Goal: Task Accomplishment & Management: Complete application form

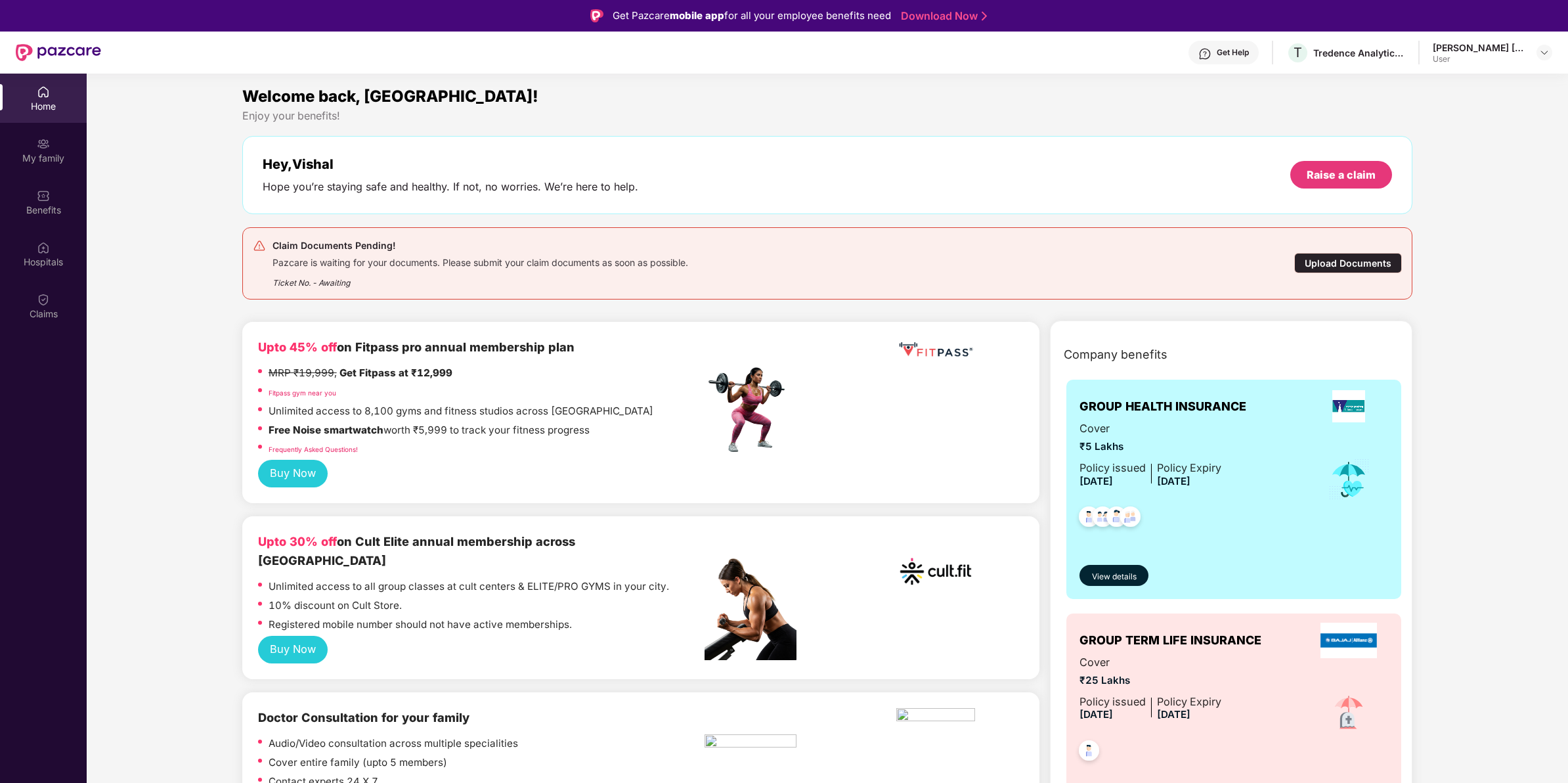
click at [1324, 257] on div "Upload Documents" at bounding box center [1348, 262] width 108 height 20
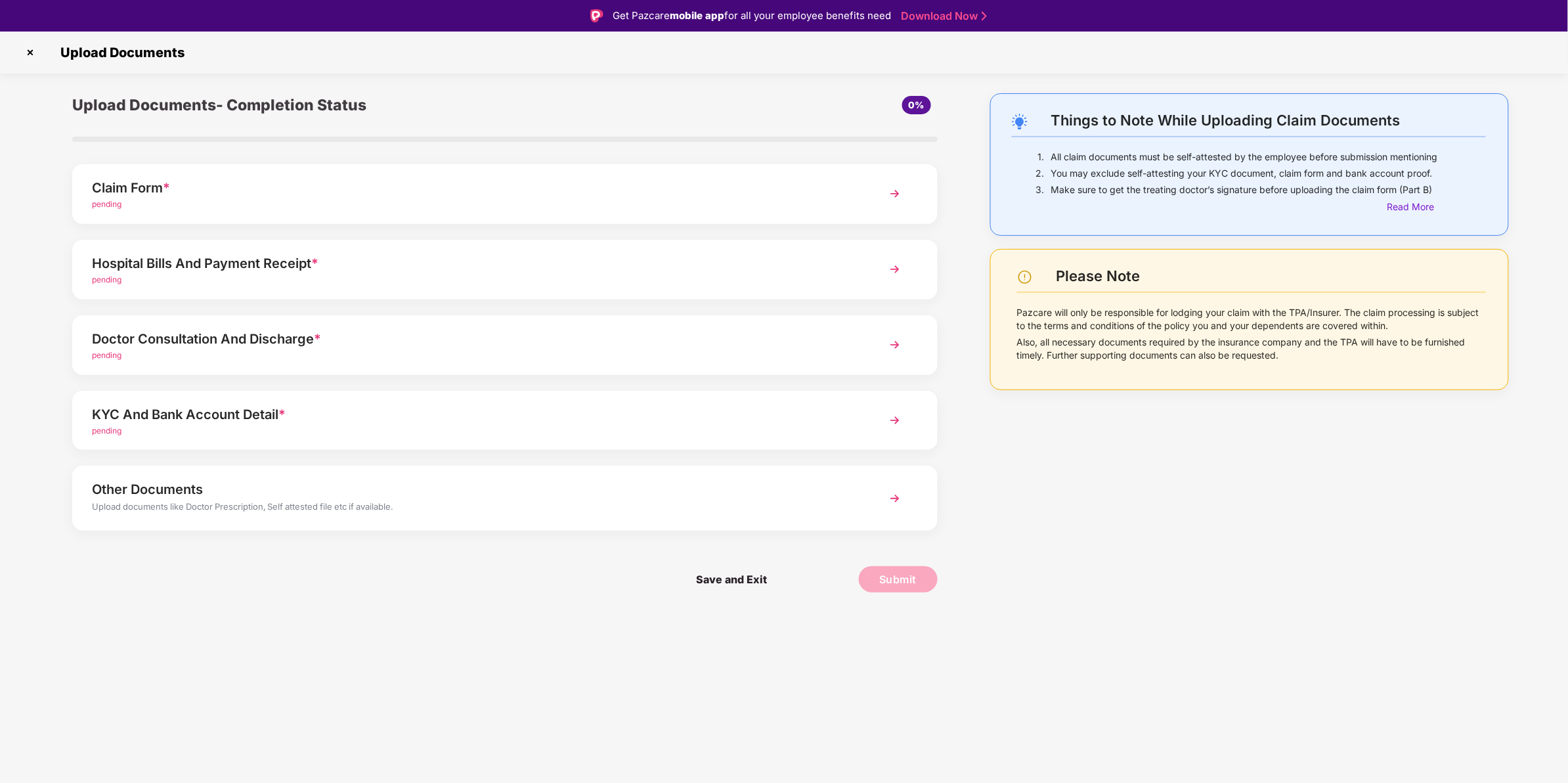
click at [365, 200] on div "pending" at bounding box center [471, 205] width 758 height 12
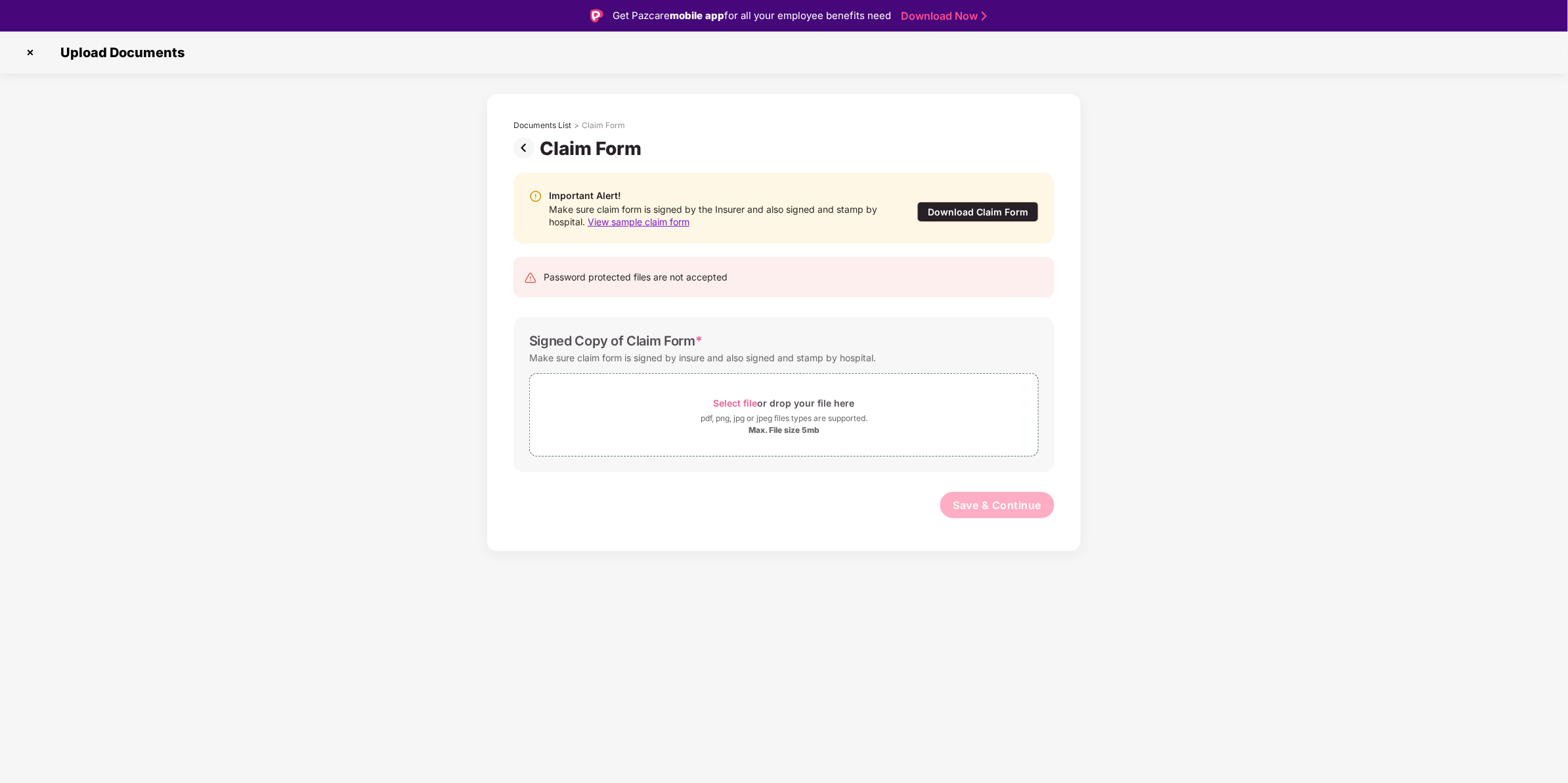
click at [630, 218] on span "View sample claim form" at bounding box center [638, 222] width 102 height 11
click at [527, 148] on img at bounding box center [527, 147] width 26 height 21
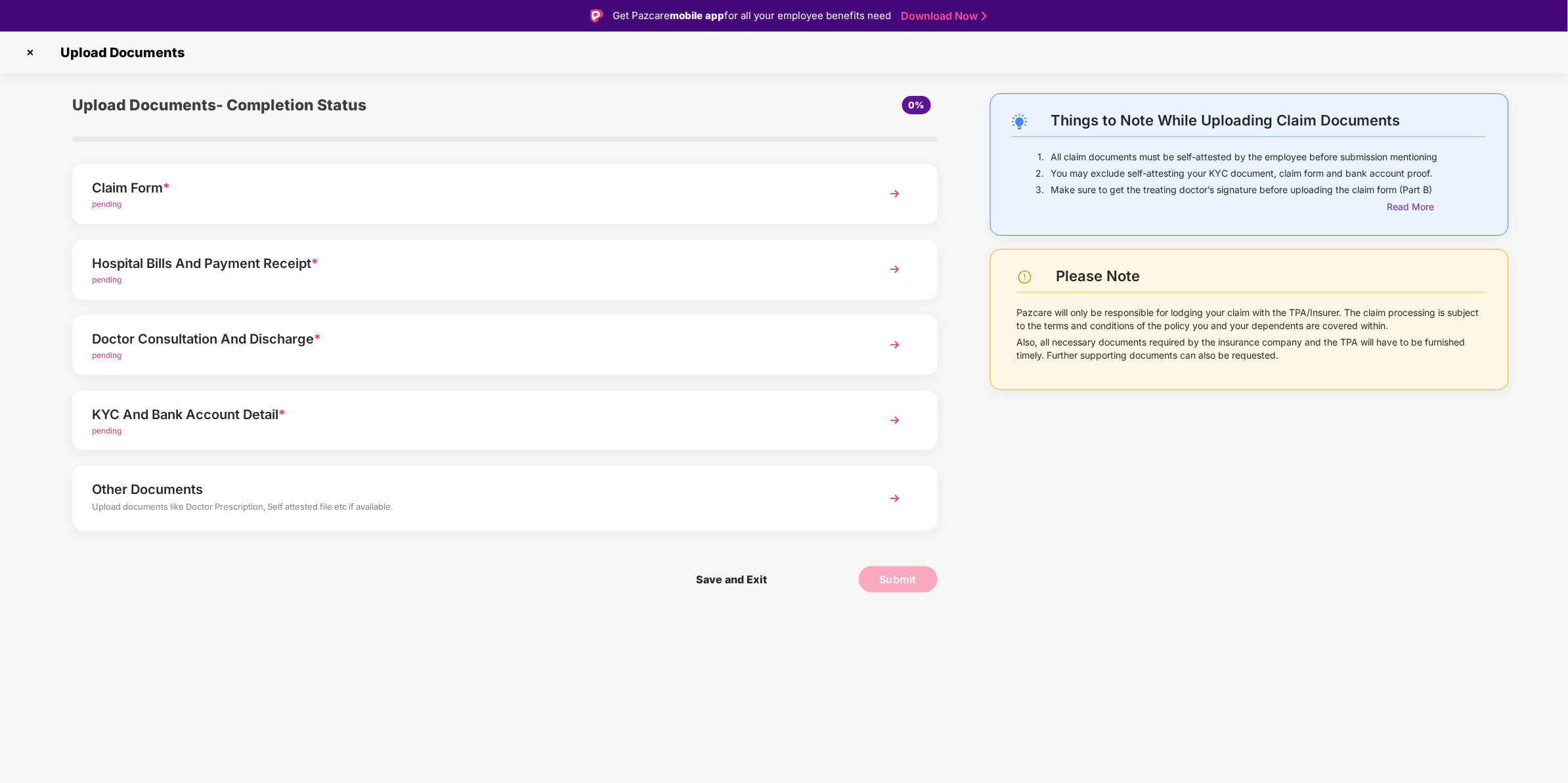
click at [335, 257] on div "Hospital Bills And Payment Receipt *" at bounding box center [471, 263] width 758 height 21
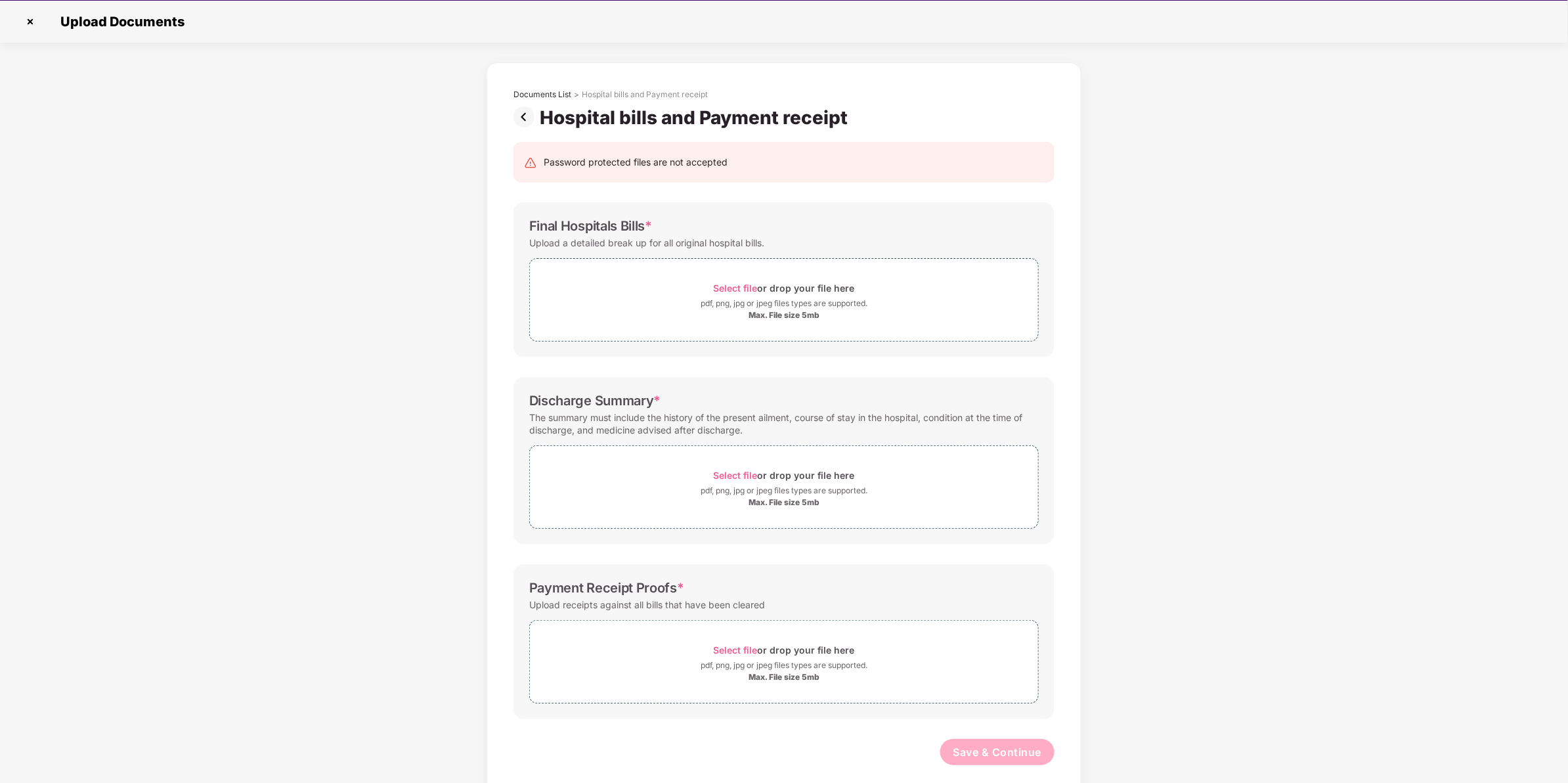
click at [520, 112] on img at bounding box center [527, 117] width 26 height 21
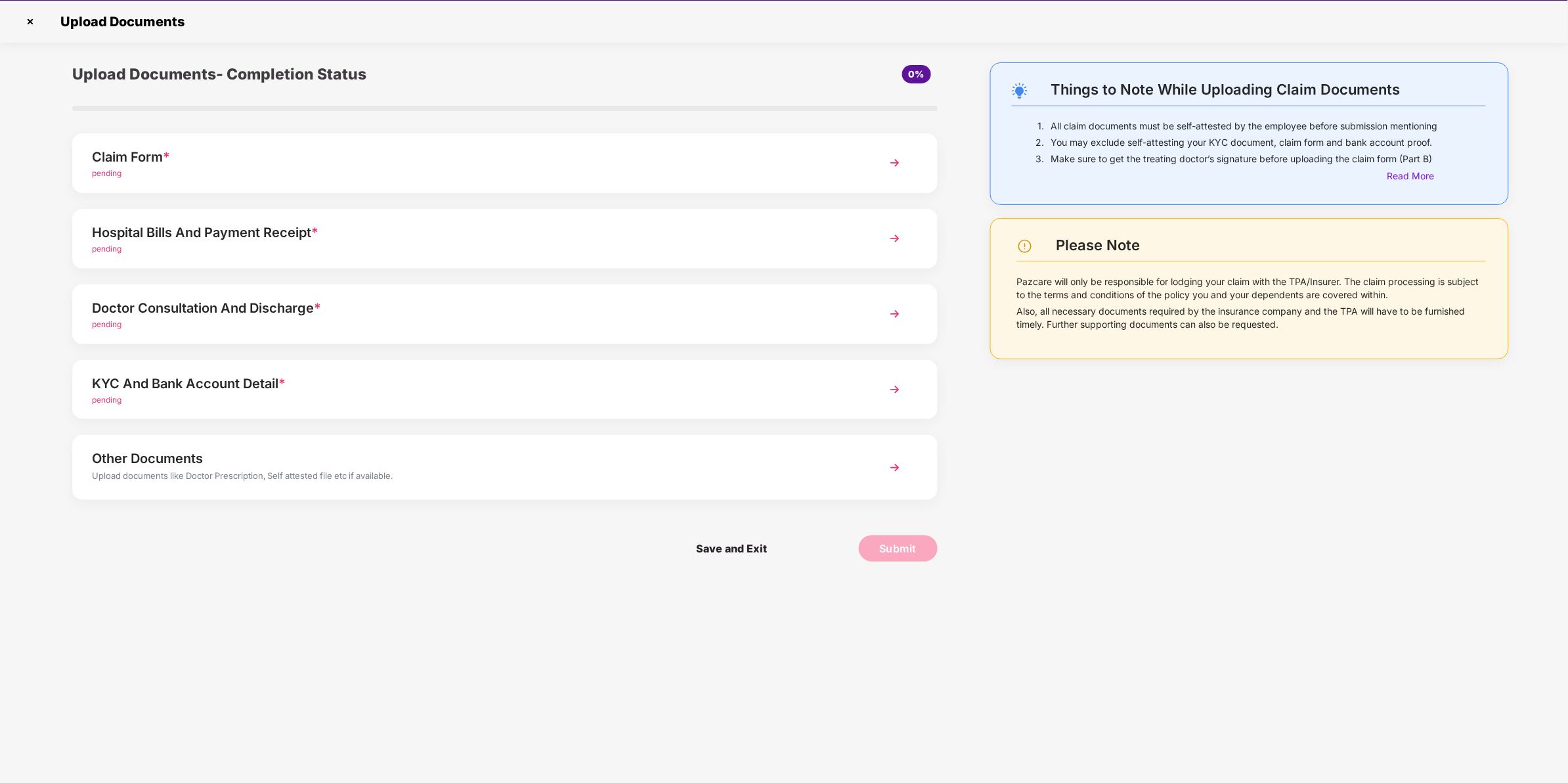
click at [355, 311] on div "Doctor Consultation And Discharge *" at bounding box center [471, 308] width 758 height 21
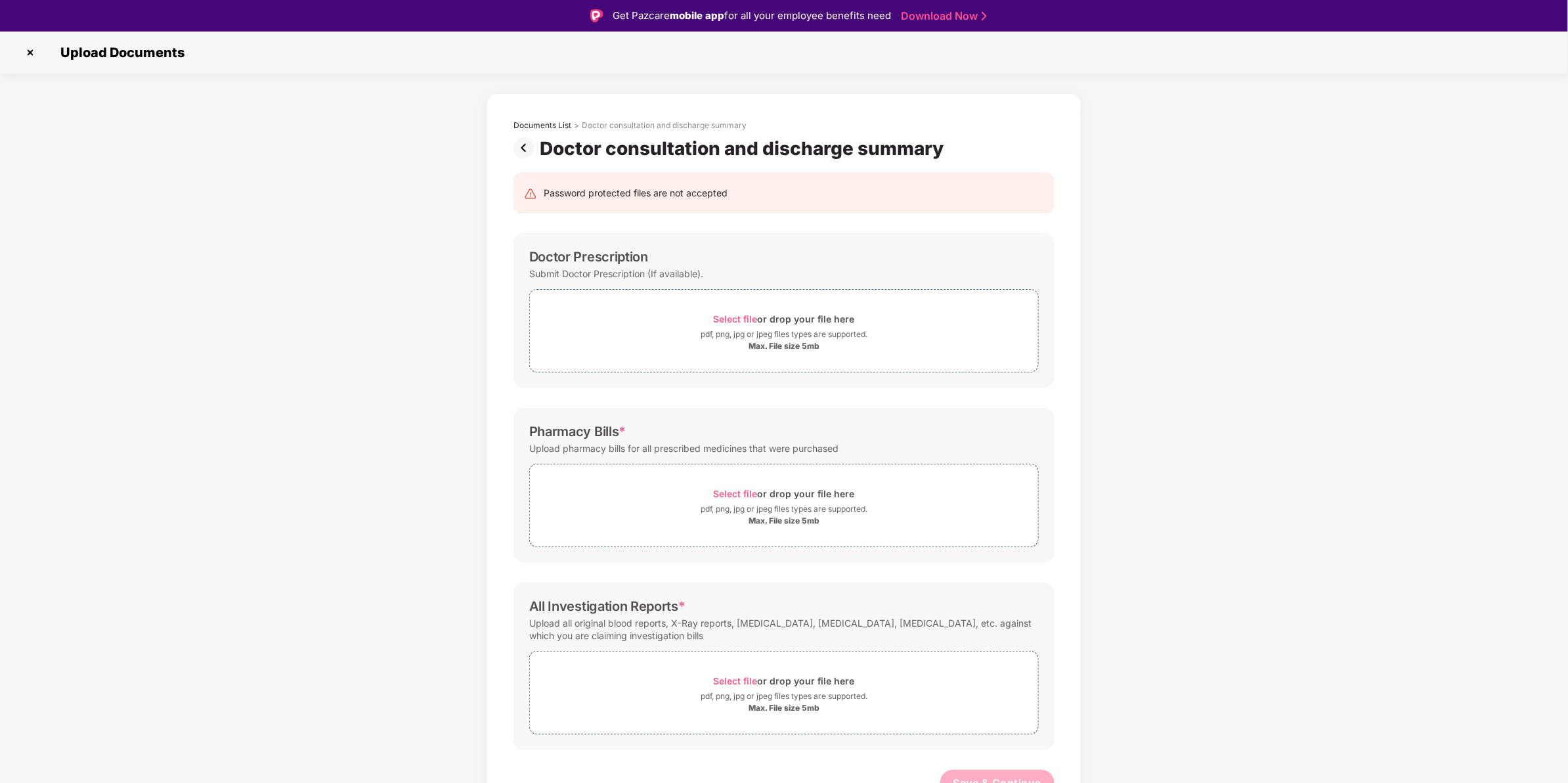
scroll to position [15, 0]
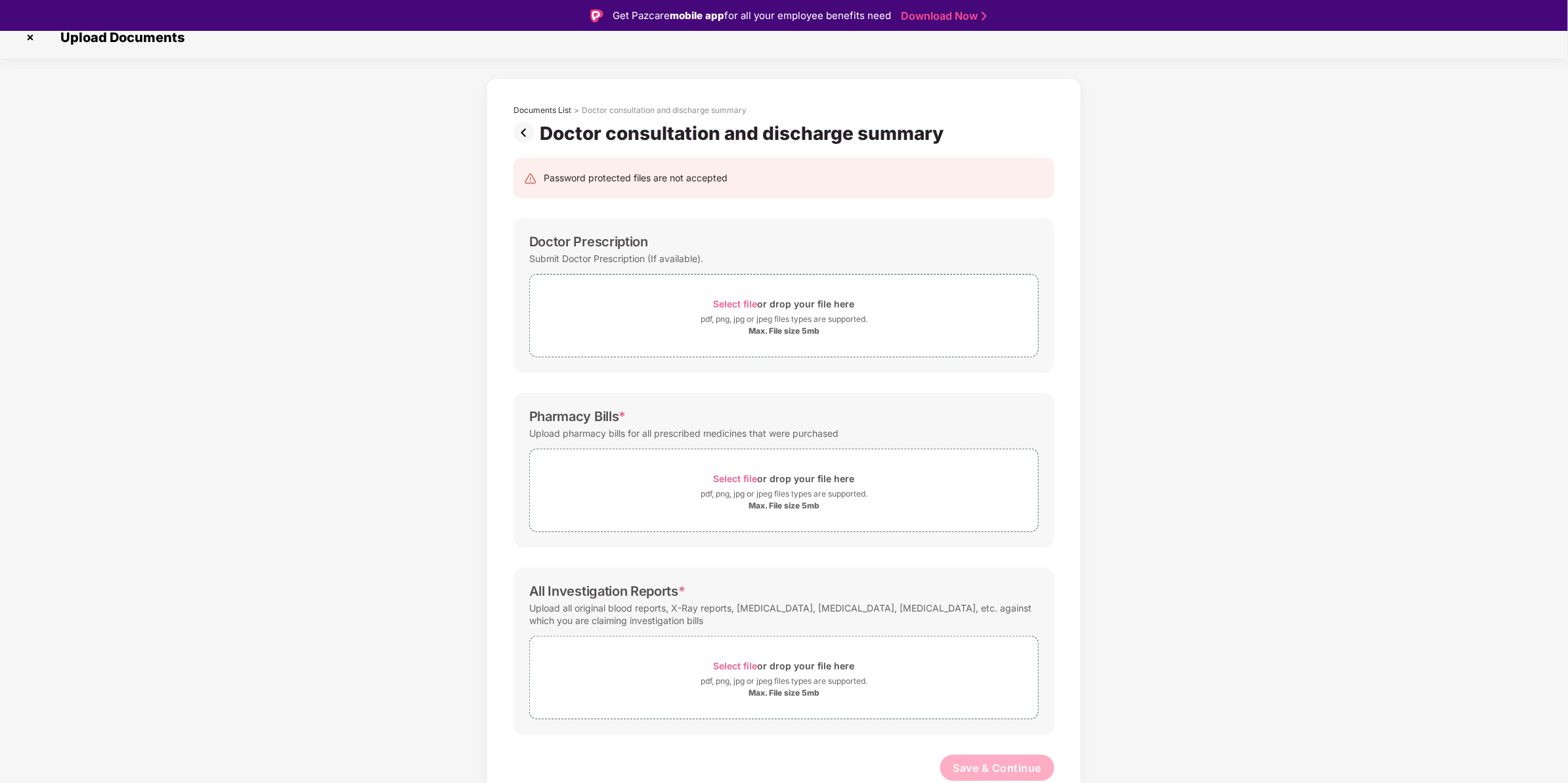
click at [511, 132] on div "Documents List > Doctor consultation and discharge summary Doctor consultation …" at bounding box center [784, 115] width 581 height 59
click at [516, 132] on img at bounding box center [527, 132] width 26 height 21
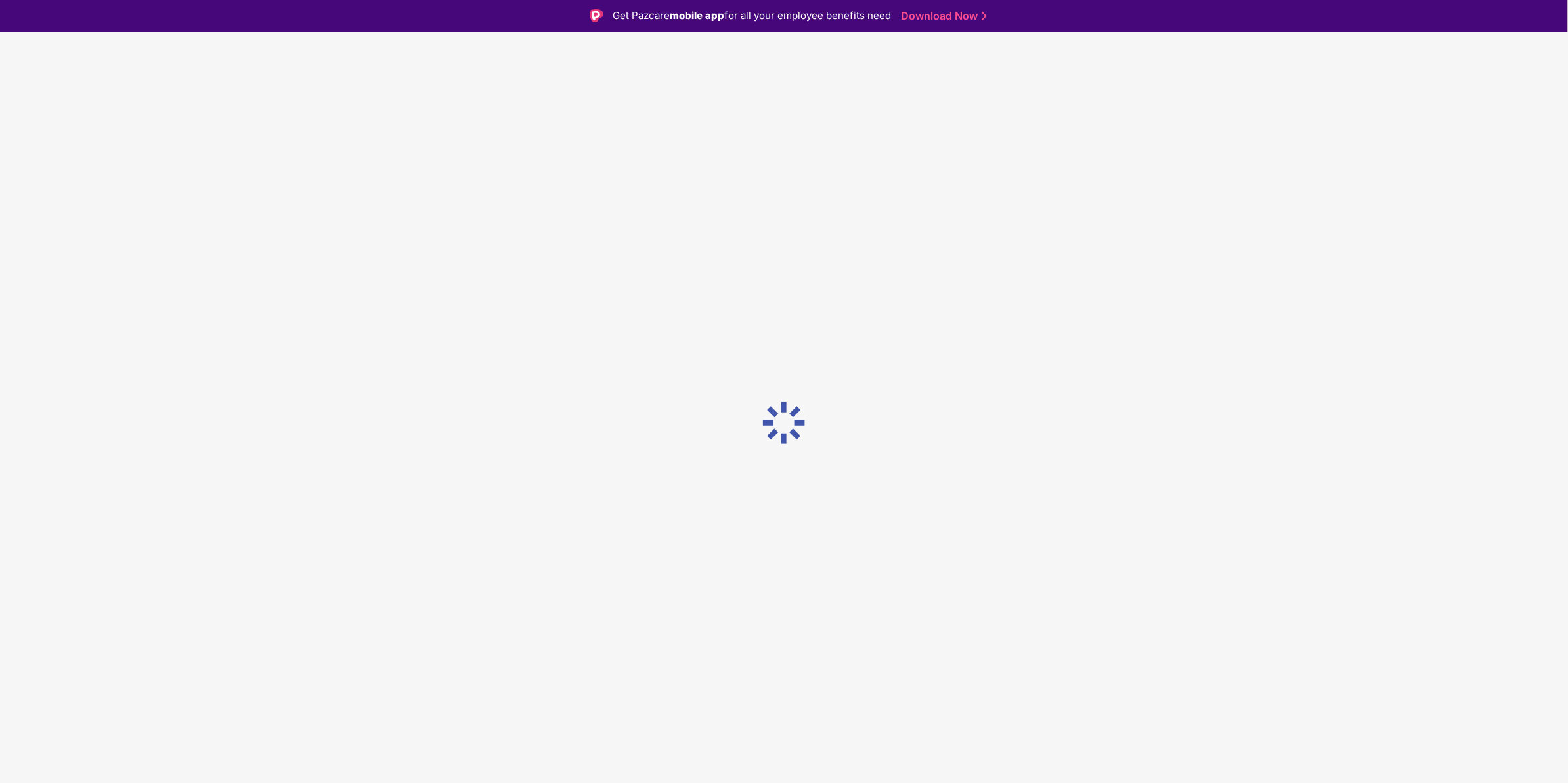
scroll to position [0, 0]
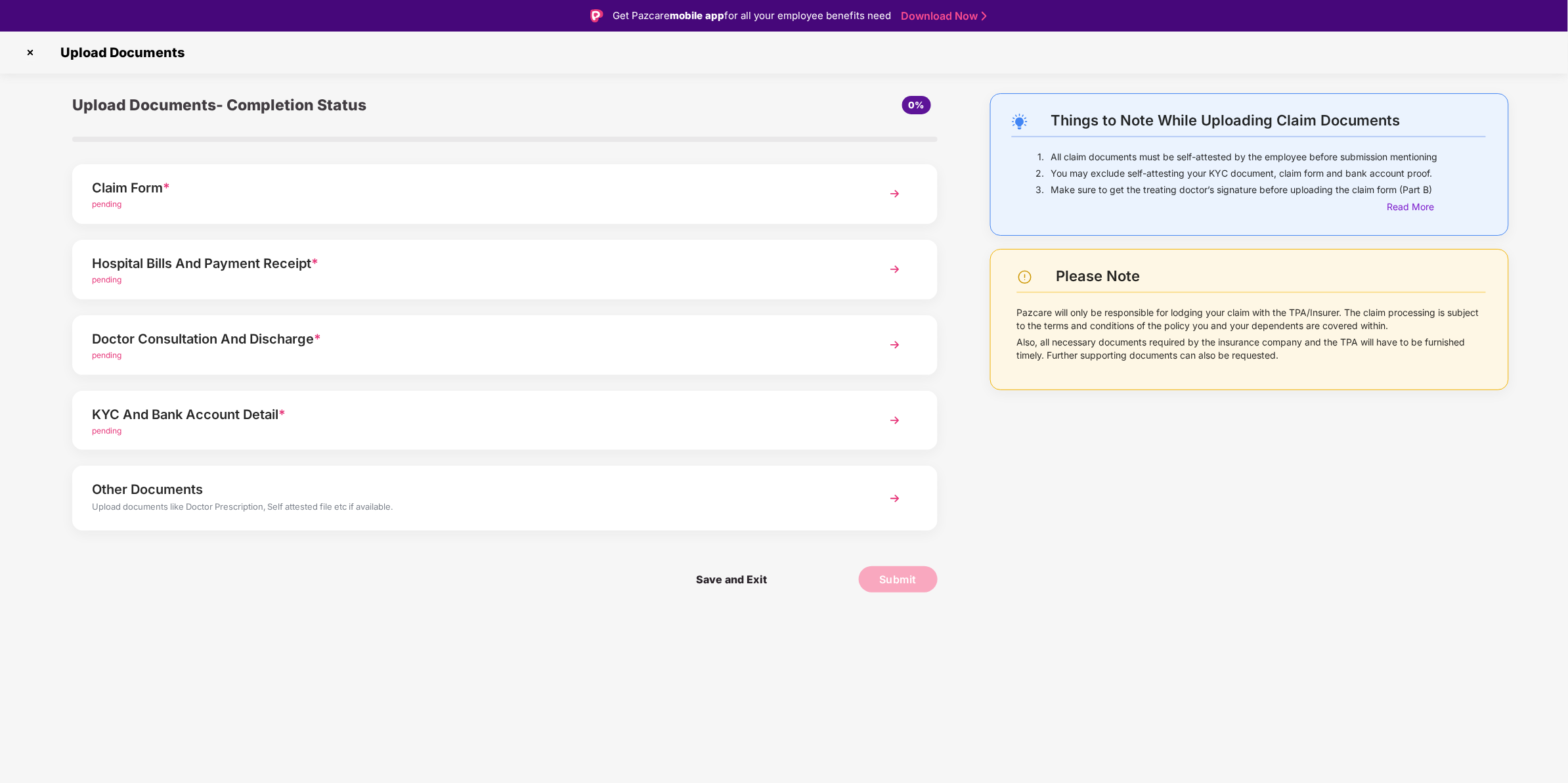
click at [360, 350] on div "pending" at bounding box center [471, 356] width 758 height 12
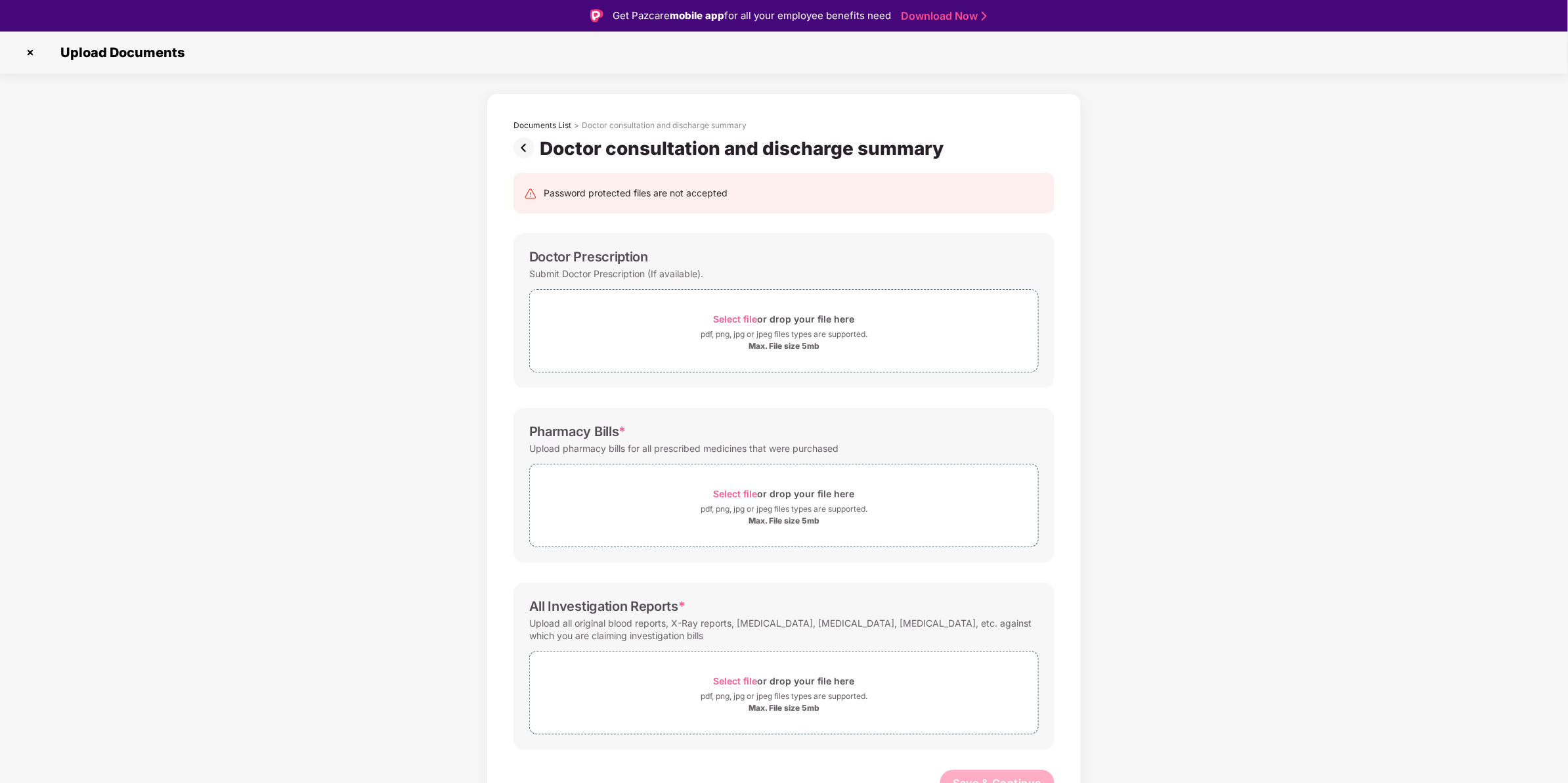
click at [520, 141] on img at bounding box center [527, 147] width 26 height 21
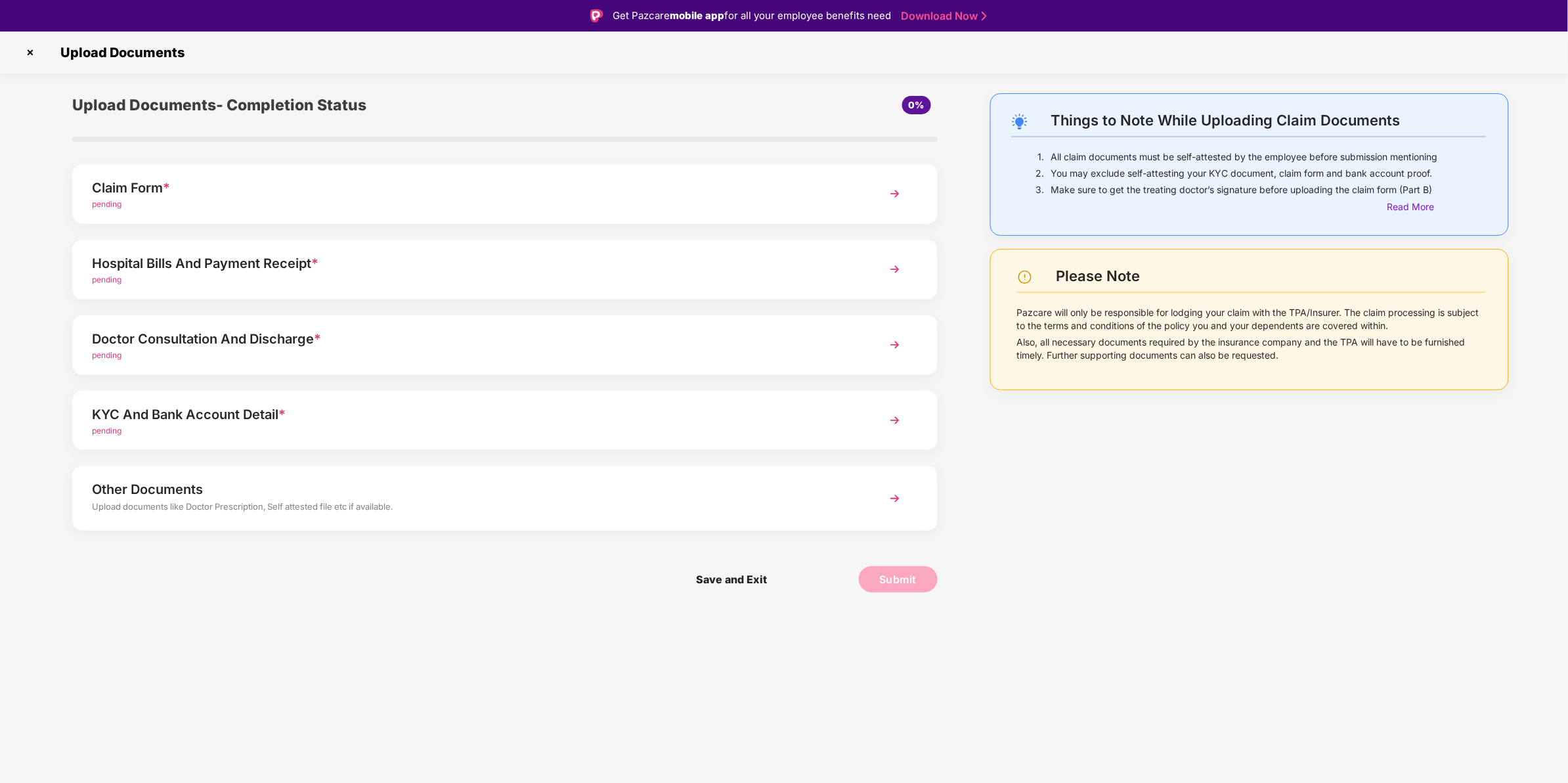
click at [243, 263] on div "Hospital Bills And Payment Receipt *" at bounding box center [471, 263] width 758 height 21
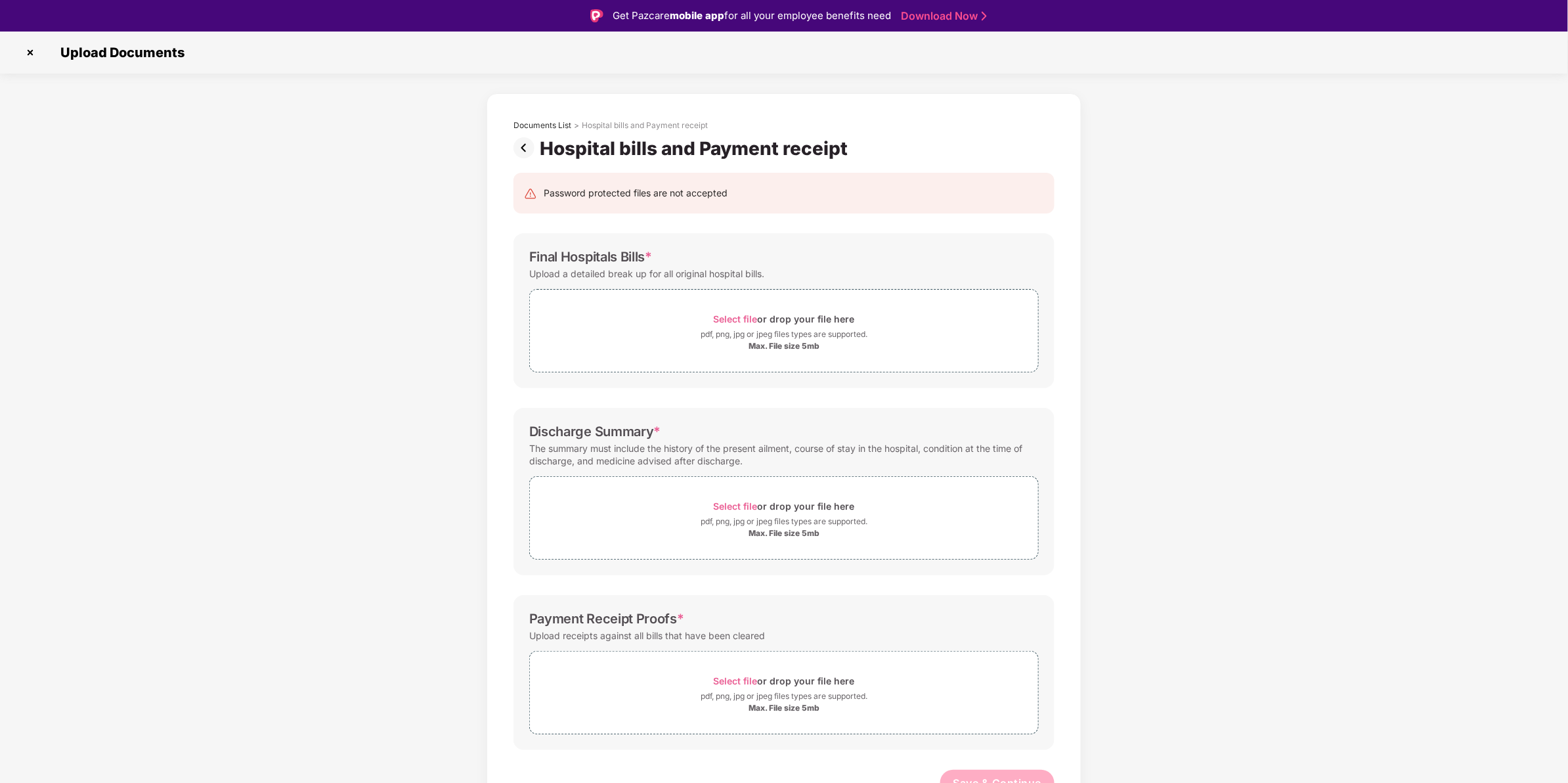
click at [512, 142] on div "Documents List > Hospital bills and Payment receipt Hospital bills and Payment …" at bounding box center [784, 130] width 581 height 59
click at [516, 146] on img at bounding box center [527, 147] width 26 height 21
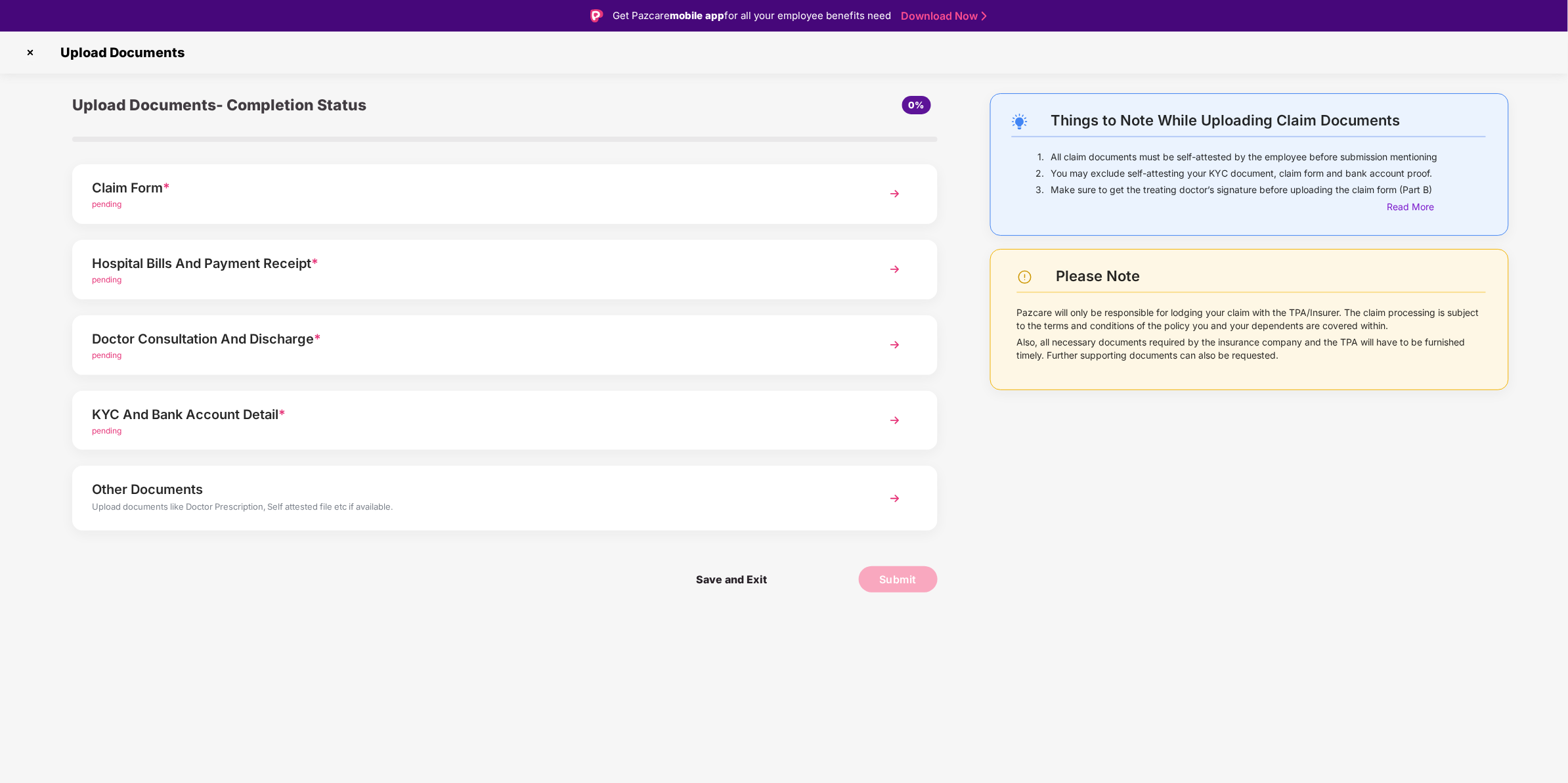
click at [363, 211] on div "Claim Form * pending" at bounding box center [505, 194] width 865 height 60
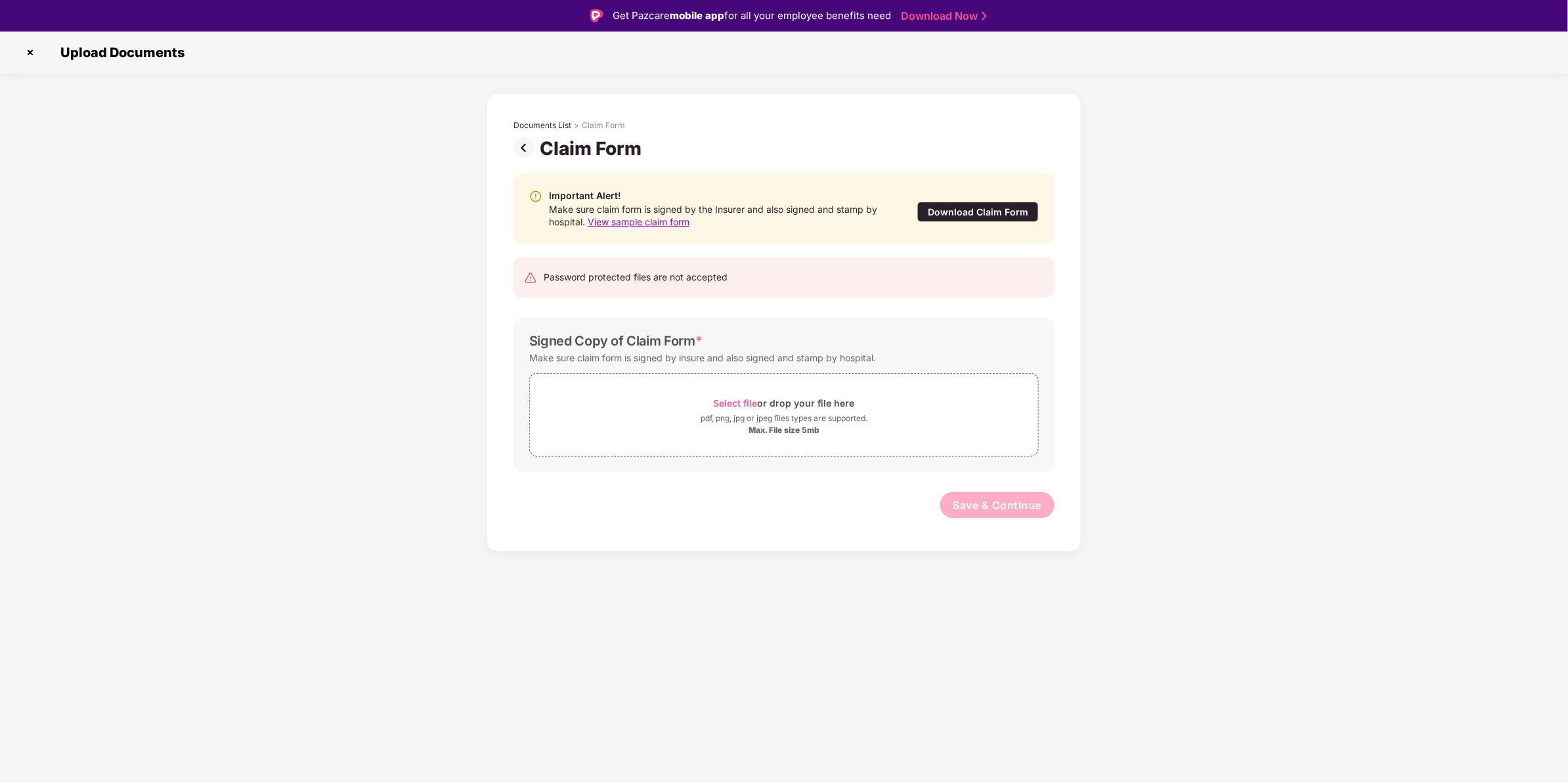
click at [527, 145] on img at bounding box center [527, 147] width 26 height 21
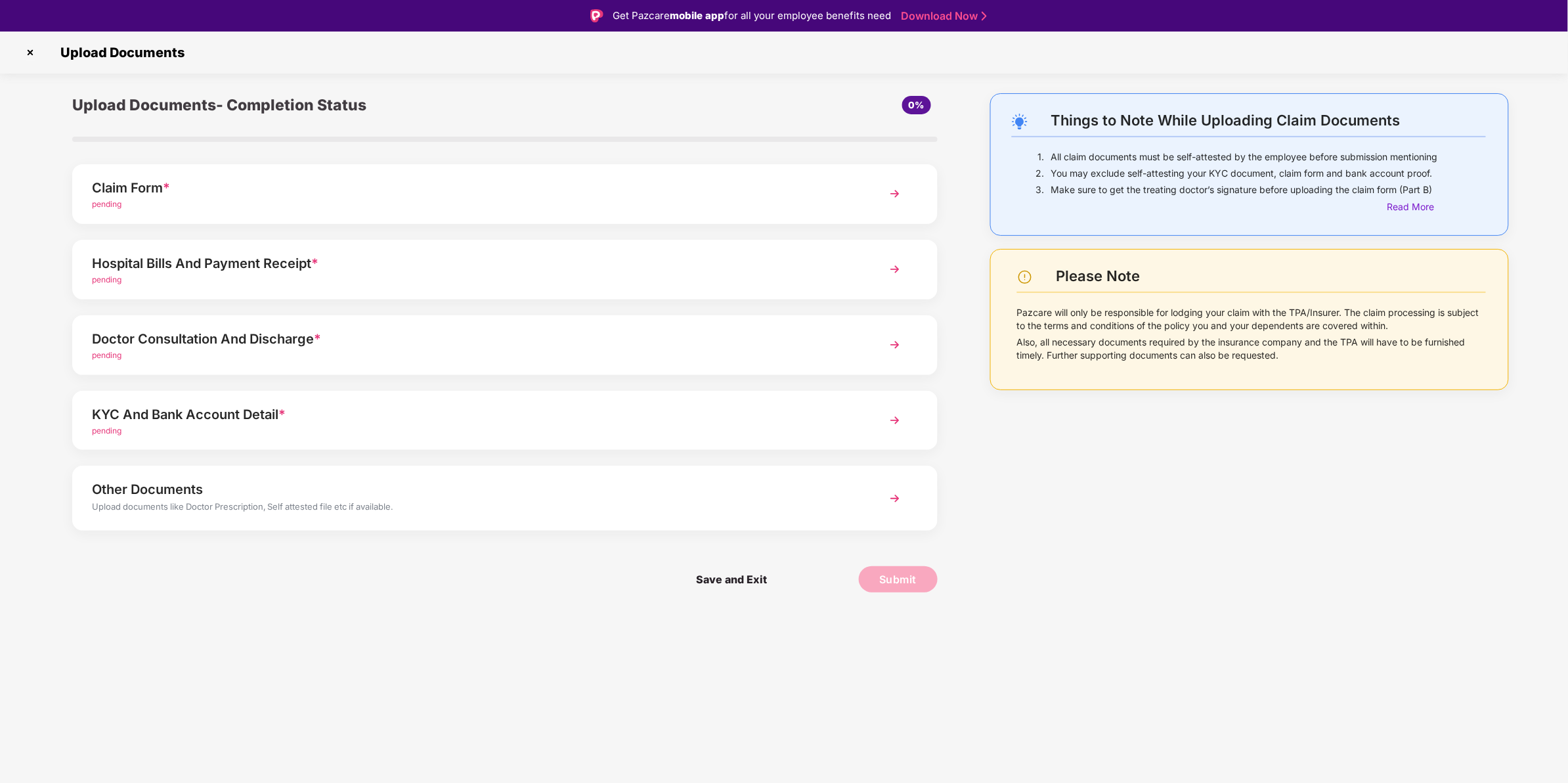
click at [293, 357] on div "pending" at bounding box center [471, 356] width 758 height 12
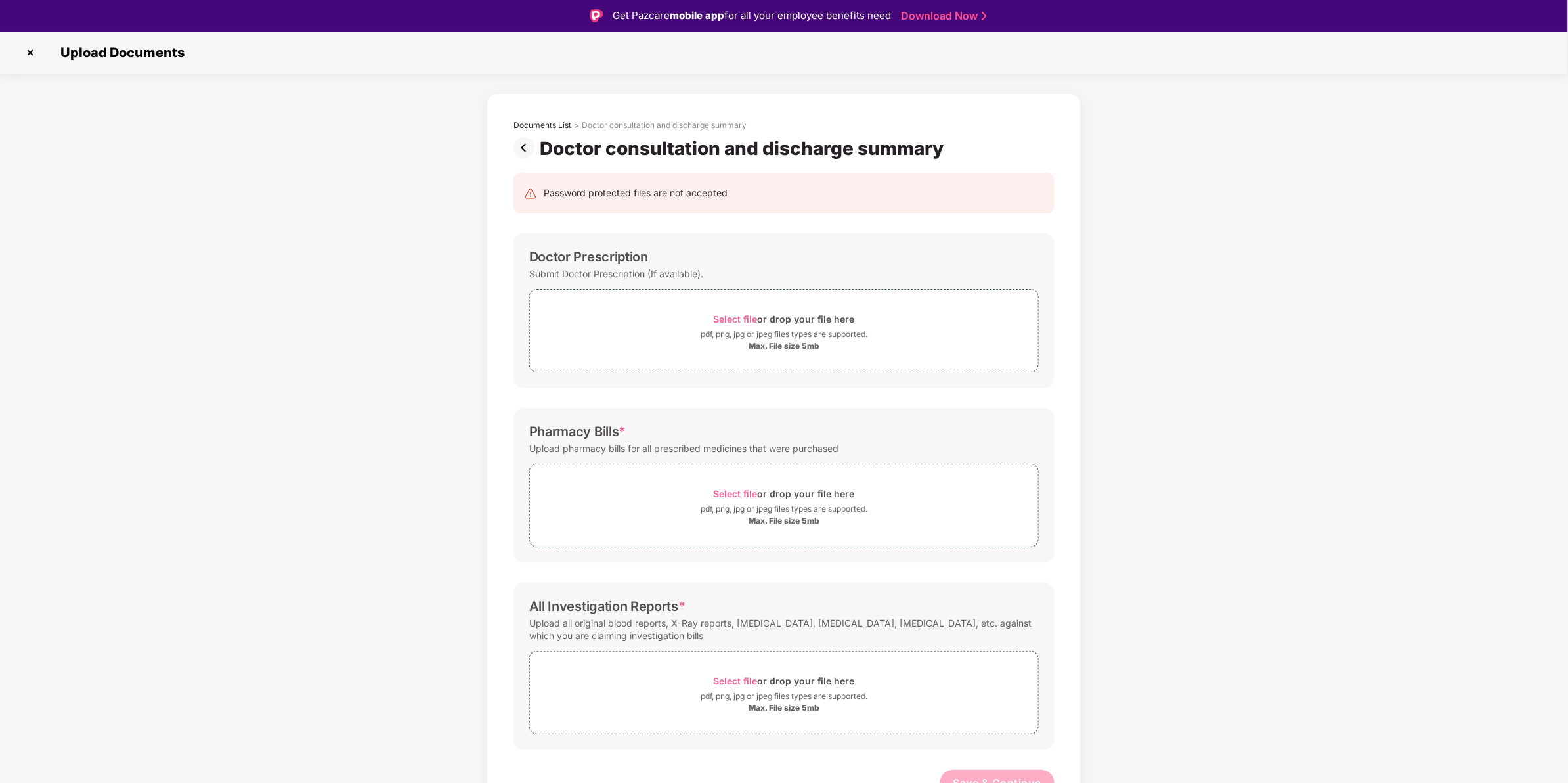
click at [524, 158] on img at bounding box center [527, 147] width 26 height 21
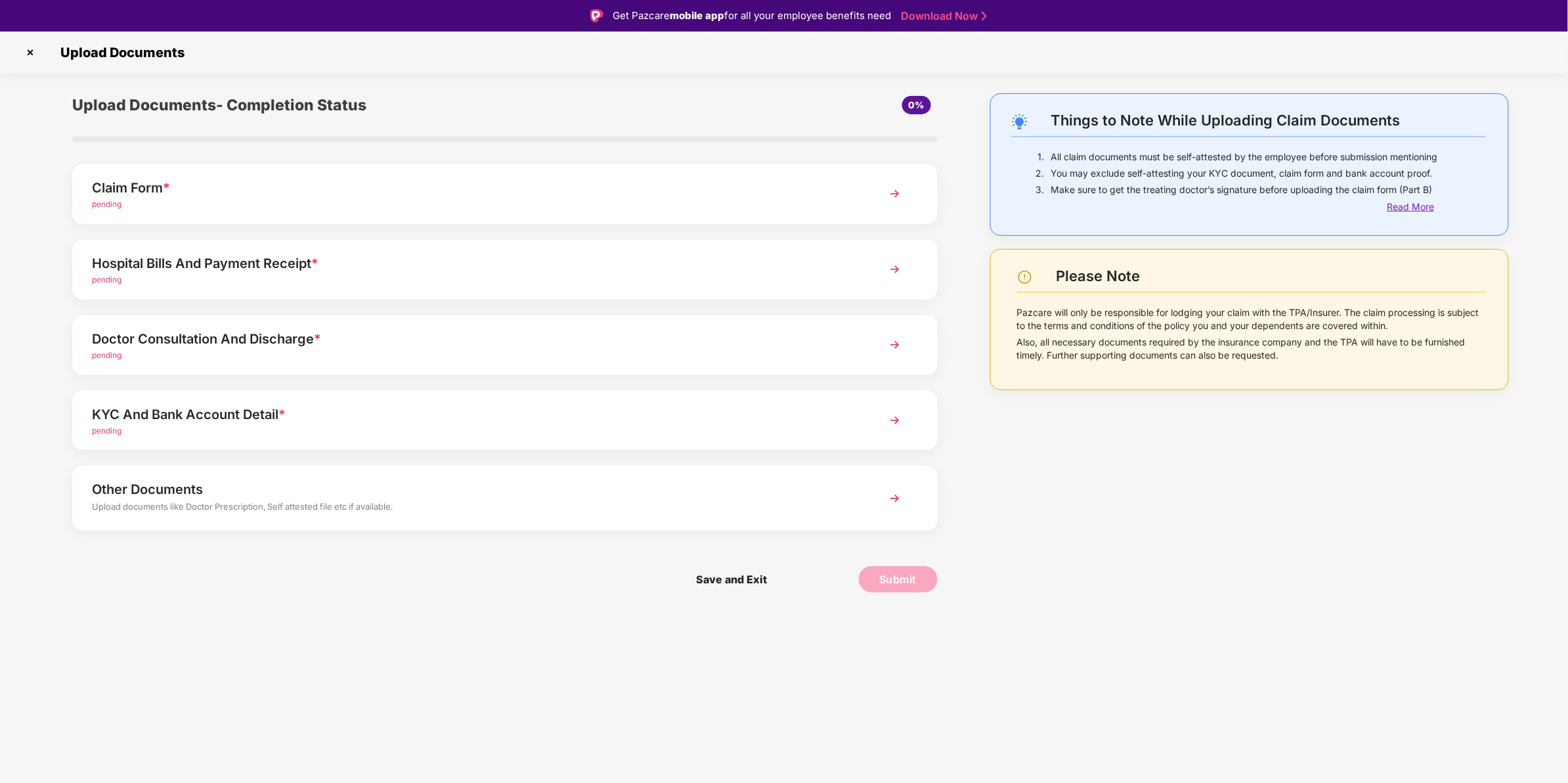
click at [1430, 207] on div "Read More" at bounding box center [1436, 207] width 99 height 14
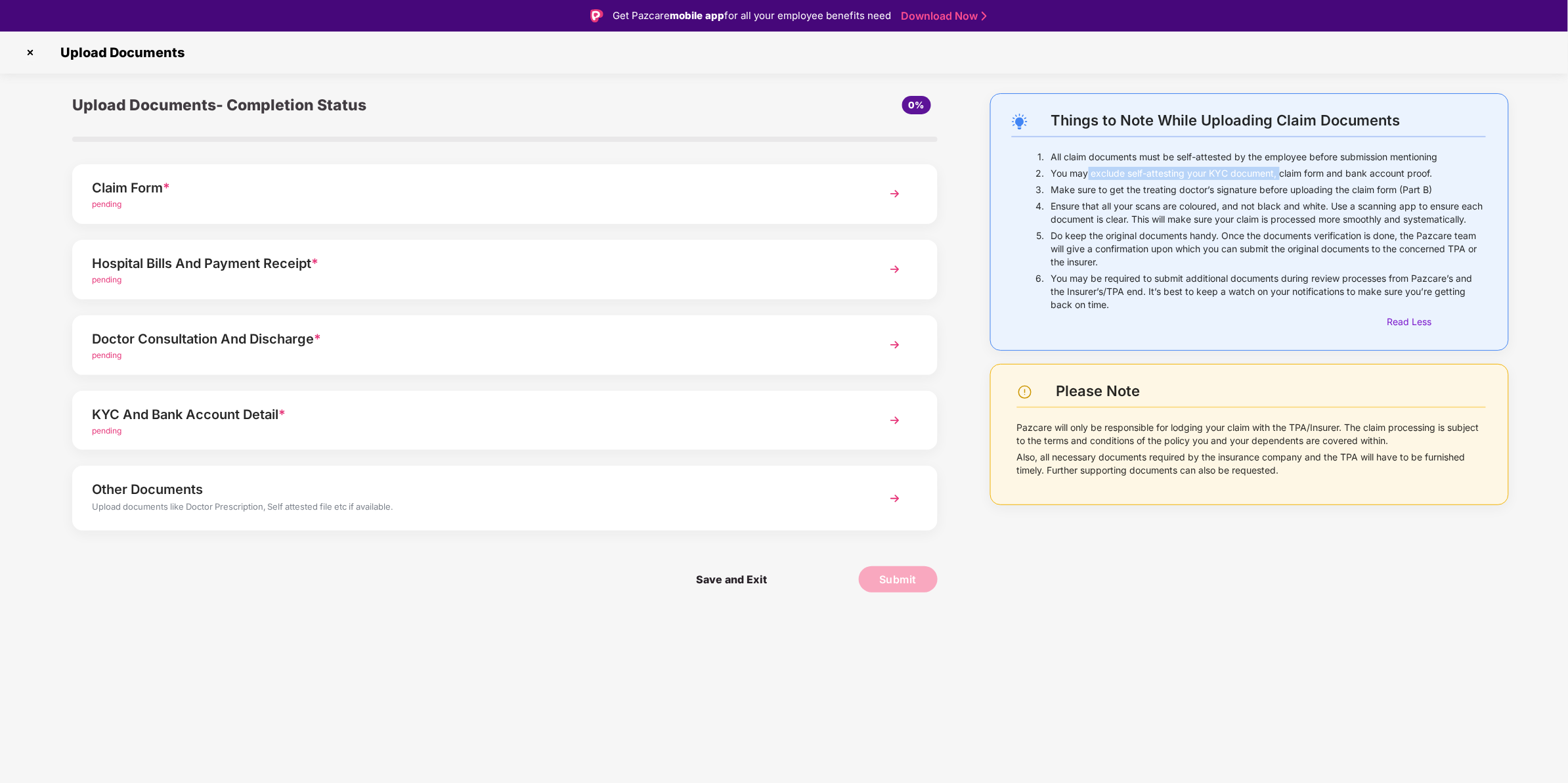
drag, startPoint x: 1088, startPoint y: 175, endPoint x: 1281, endPoint y: 179, distance: 193.0
click at [1281, 179] on div "You may exclude self-attesting your KYC document, claim form and bank account p…" at bounding box center [1269, 175] width 434 height 17
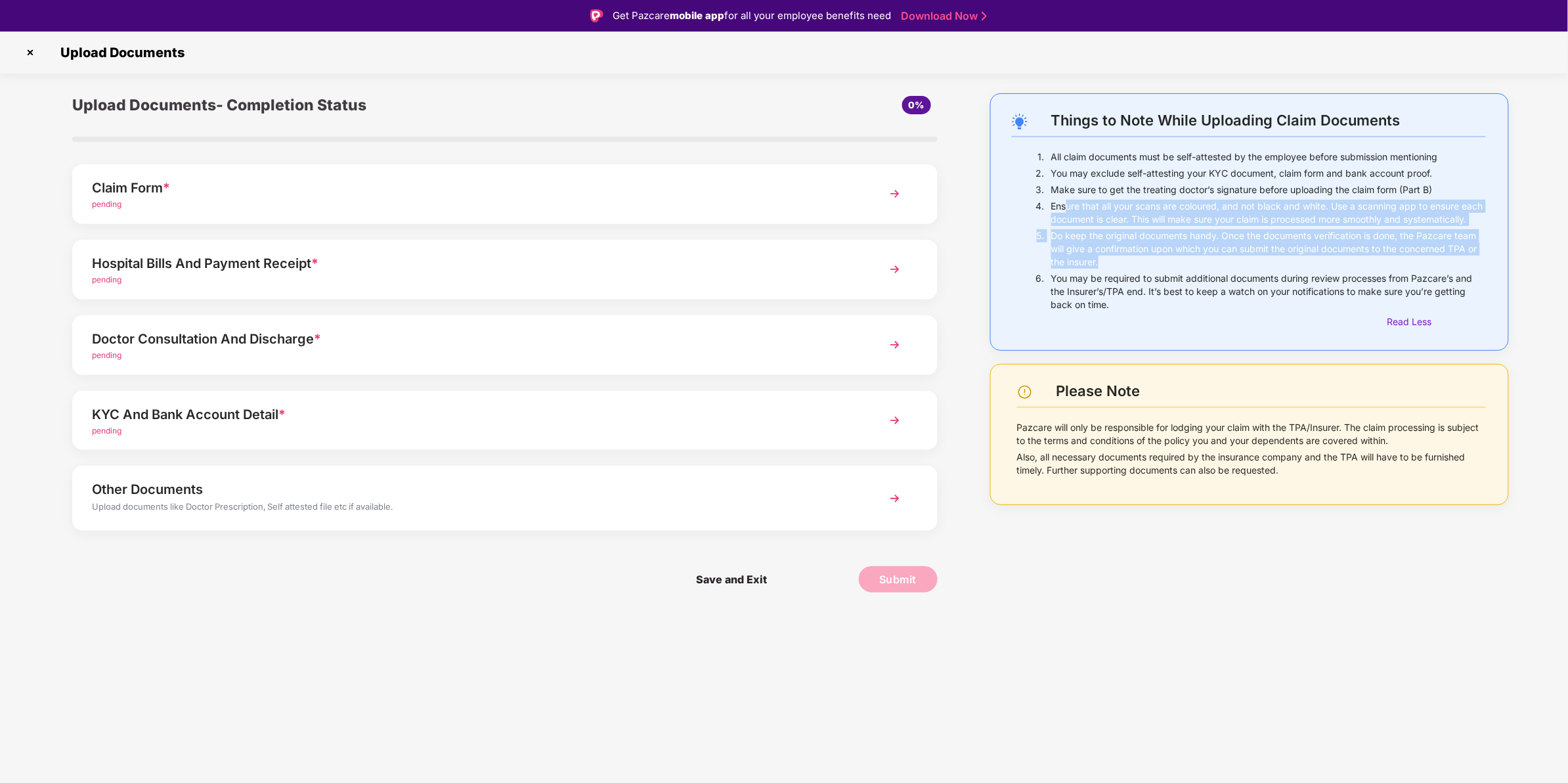
drag, startPoint x: 1068, startPoint y: 205, endPoint x: 1130, endPoint y: 274, distance: 92.8
click at [1130, 274] on div "1. All claim documents must be self-attested by the employee before submission …" at bounding box center [1249, 239] width 475 height 178
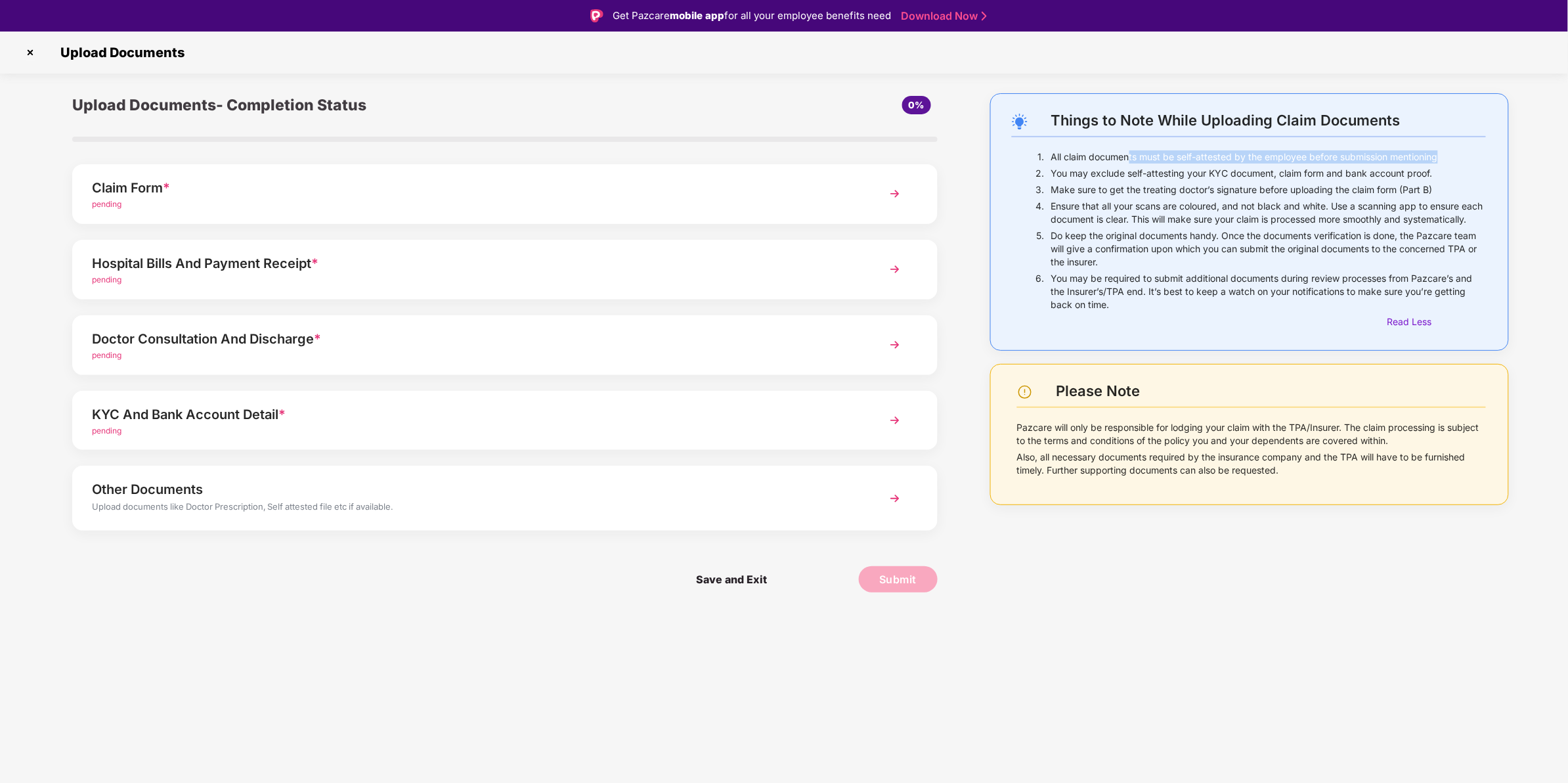
drag, startPoint x: 1129, startPoint y: 158, endPoint x: 1444, endPoint y: 162, distance: 315.0
click at [1444, 162] on p "All claim documents must be self-attested by the employee before submission men…" at bounding box center [1269, 156] width 434 height 13
click at [1027, 119] on img at bounding box center [1020, 122] width 16 height 16
click at [315, 96] on div "Upload Documents- Completion Status" at bounding box center [360, 105] width 577 height 24
click at [246, 201] on div "pending" at bounding box center [471, 205] width 758 height 12
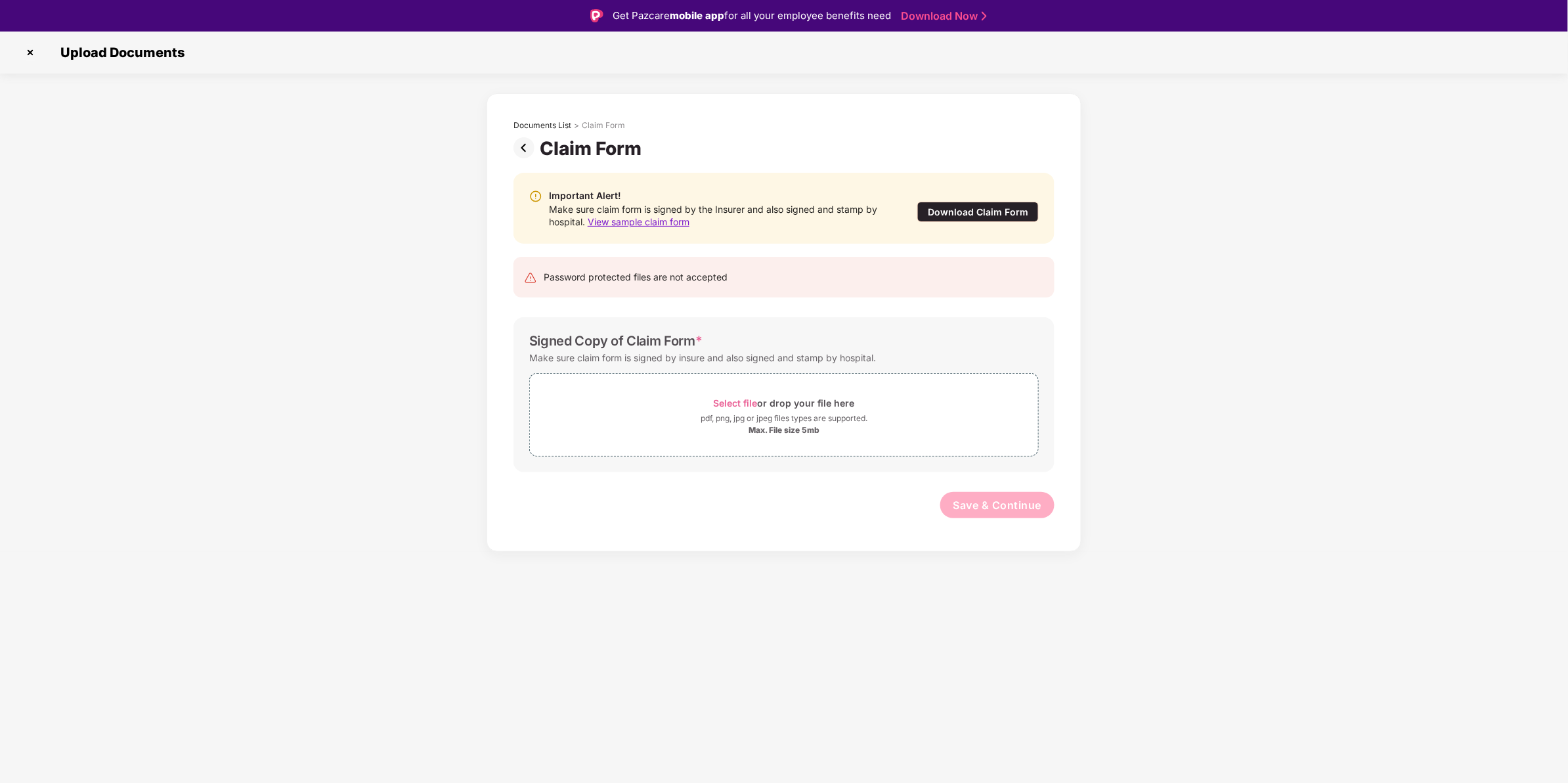
click at [956, 205] on div "Download Claim Form" at bounding box center [978, 211] width 122 height 20
click at [530, 132] on div "Documents List > Claim Form" at bounding box center [784, 128] width 541 height 17
click at [527, 142] on img at bounding box center [527, 147] width 26 height 21
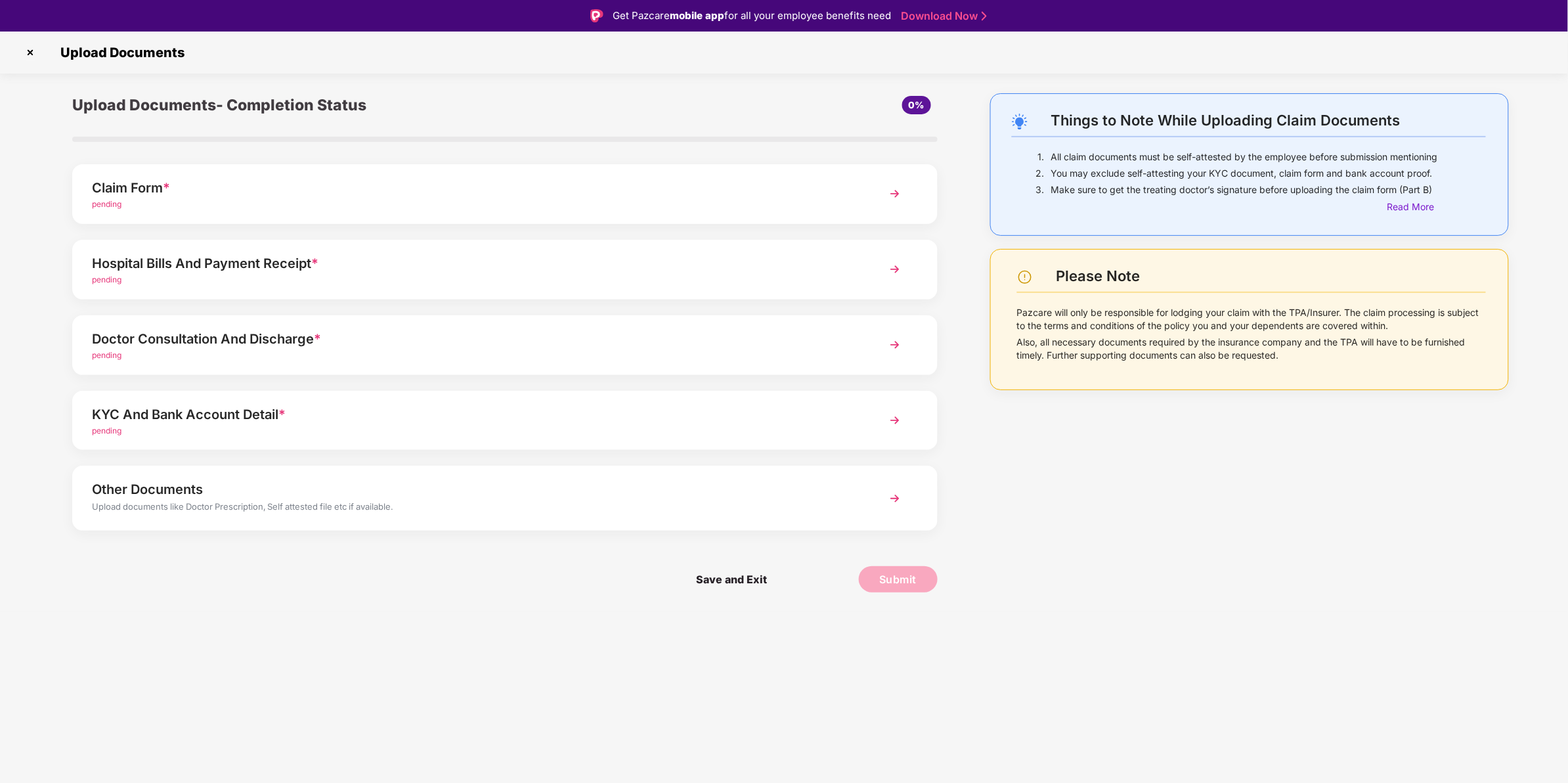
click at [17, 36] on div "Upload Documents" at bounding box center [784, 53] width 1568 height 42
click at [26, 53] on img at bounding box center [30, 53] width 21 height 21
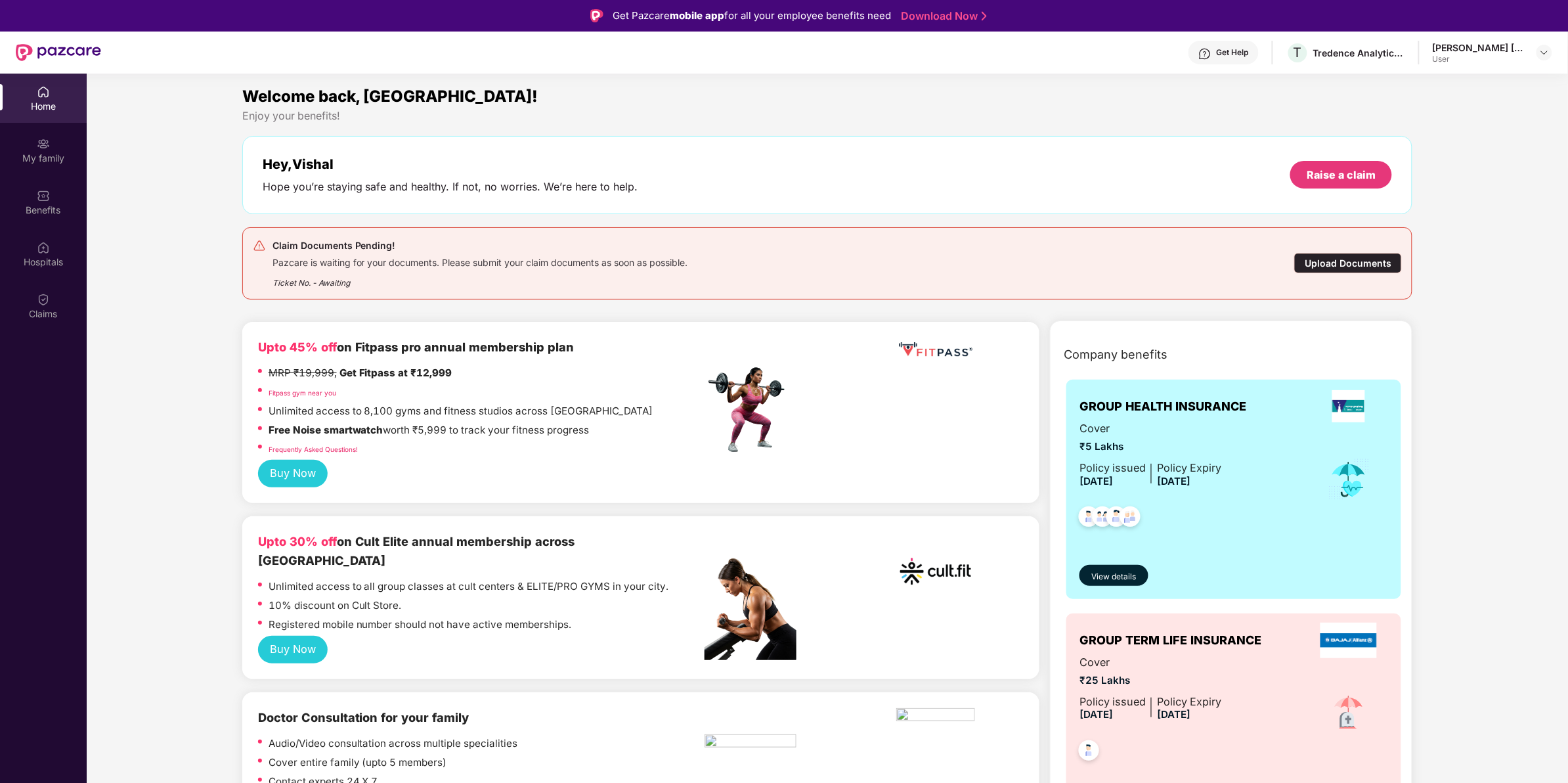
click at [1485, 55] on div "User" at bounding box center [1479, 59] width 92 height 11
click at [1528, 50] on div "[PERSON_NAME] [PERSON_NAME] User" at bounding box center [1492, 53] width 119 height 23
click at [1538, 50] on div at bounding box center [1545, 53] width 16 height 16
click at [1327, 57] on div "Tredence Analytics Solutions Private Limited" at bounding box center [1360, 53] width 92 height 12
click at [1202, 56] on img at bounding box center [1205, 54] width 13 height 13
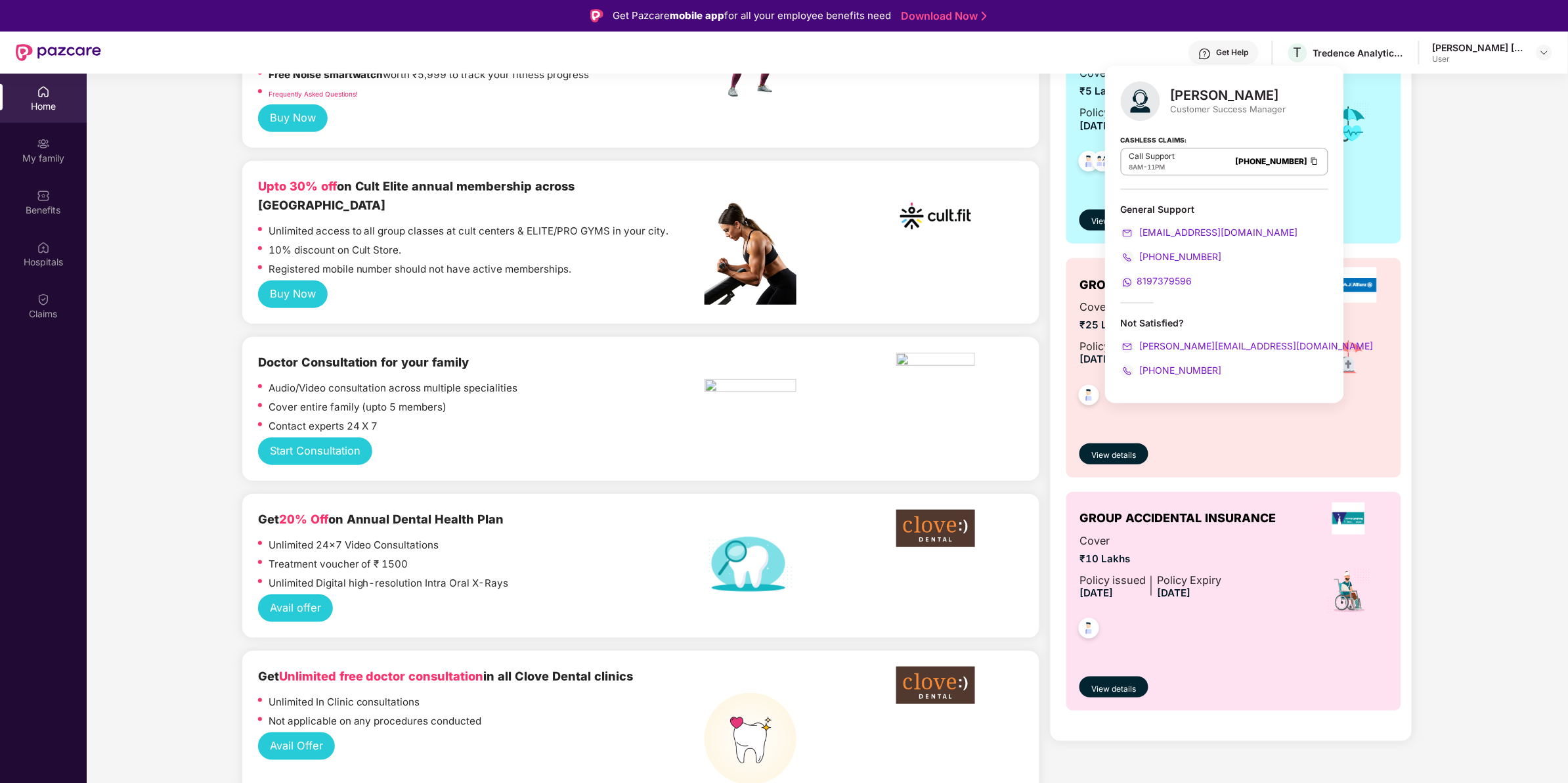
scroll to position [410, 0]
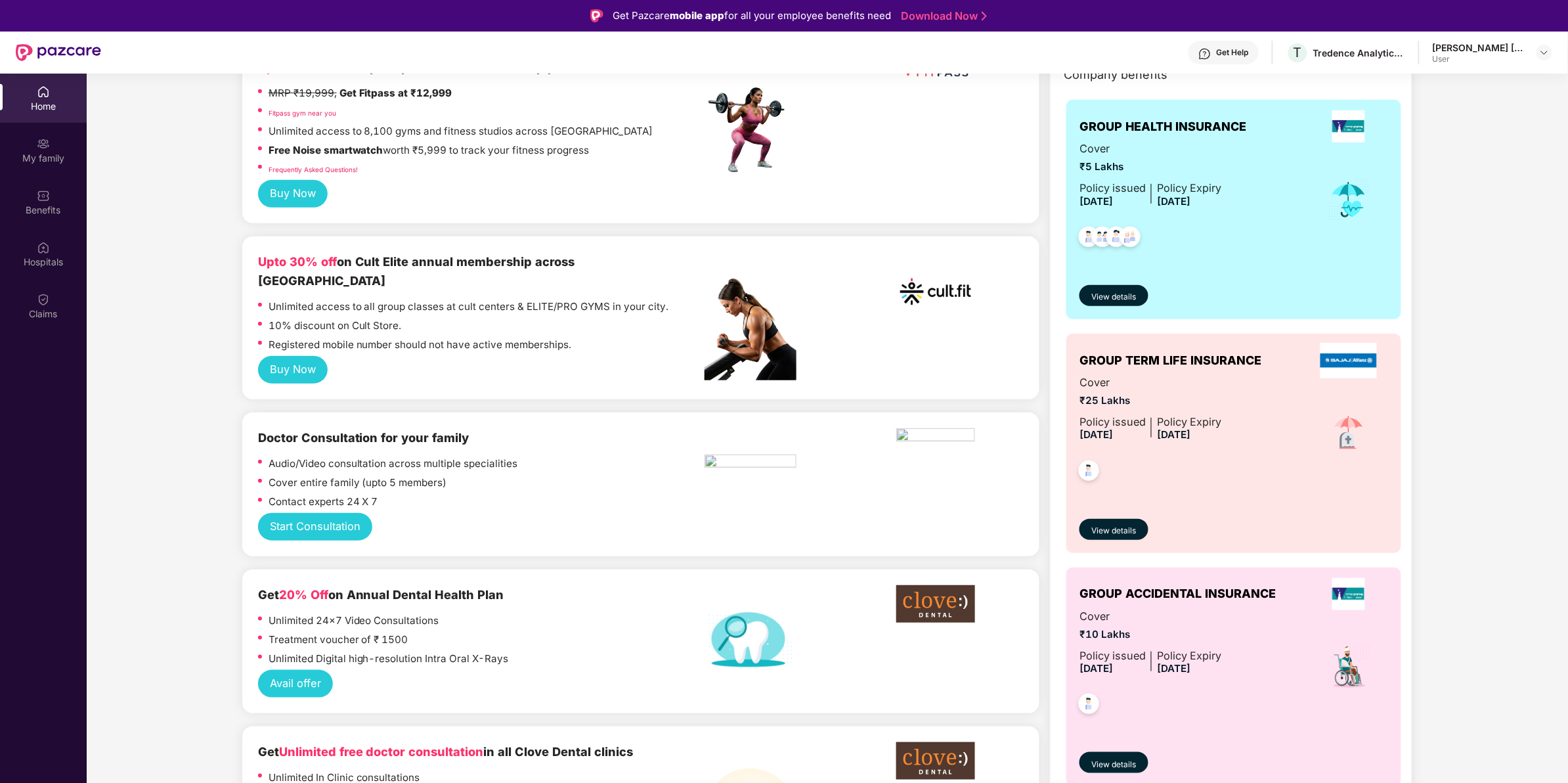
scroll to position [0, 0]
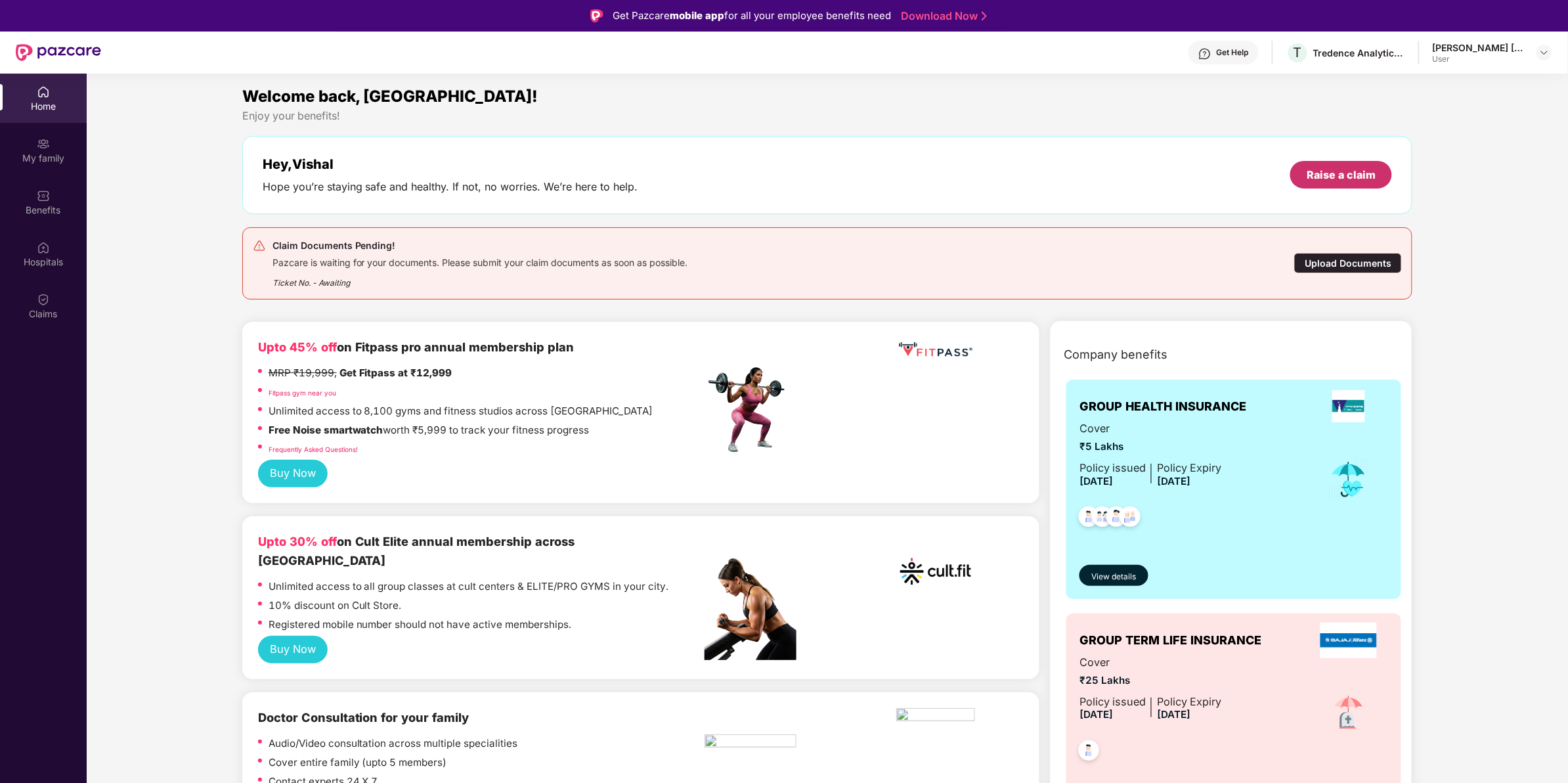
click at [1318, 170] on div "Raise a claim" at bounding box center [1341, 175] width 69 height 14
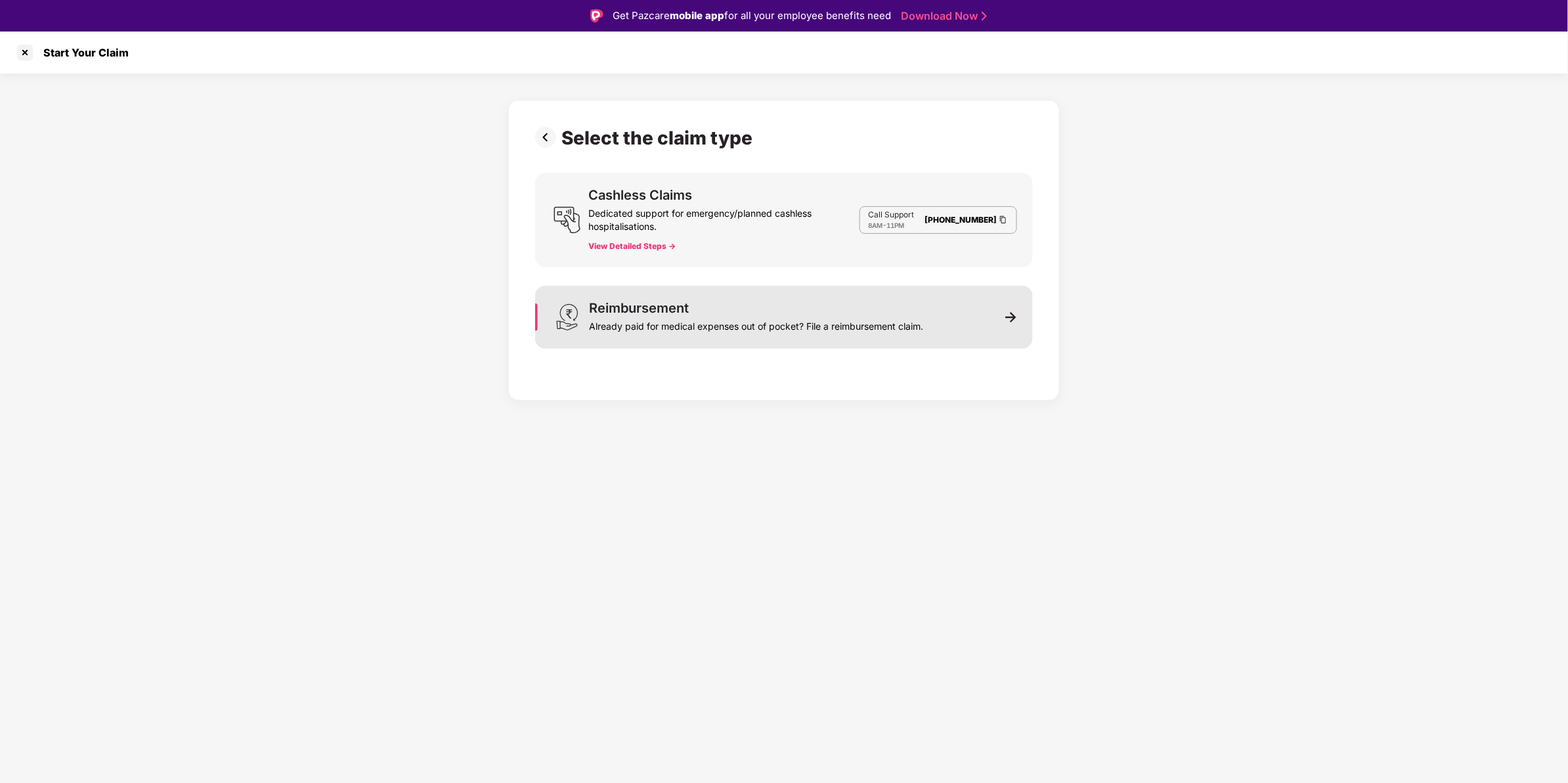
click at [837, 313] on div "Reimbursement Already paid for medical expenses out of pocket? File a reimburse…" at bounding box center [756, 317] width 335 height 32
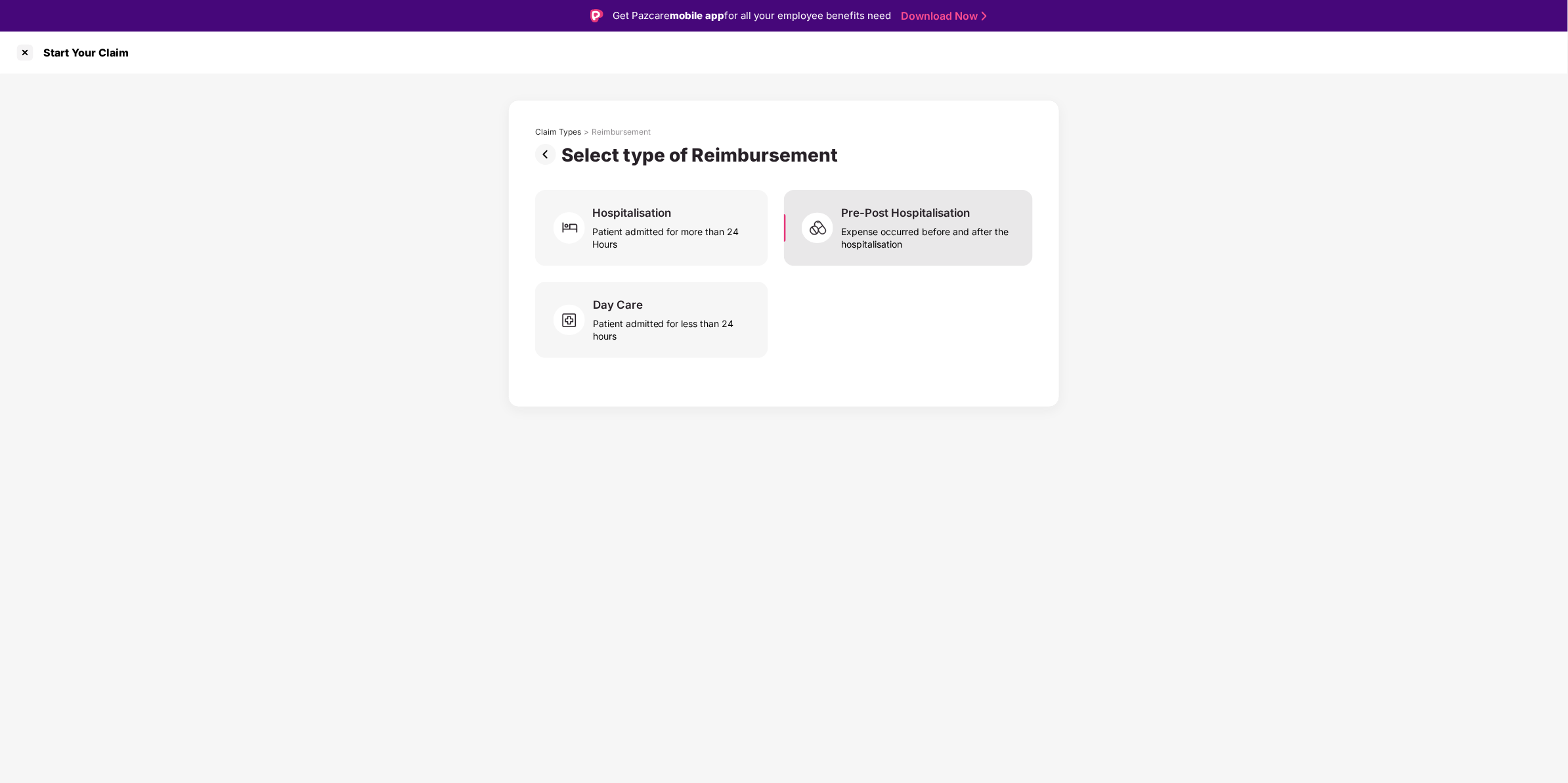
click at [826, 250] on div "Pre-Post Hospitalisation Expense occurred before and after the hospitalisation" at bounding box center [908, 228] width 249 height 76
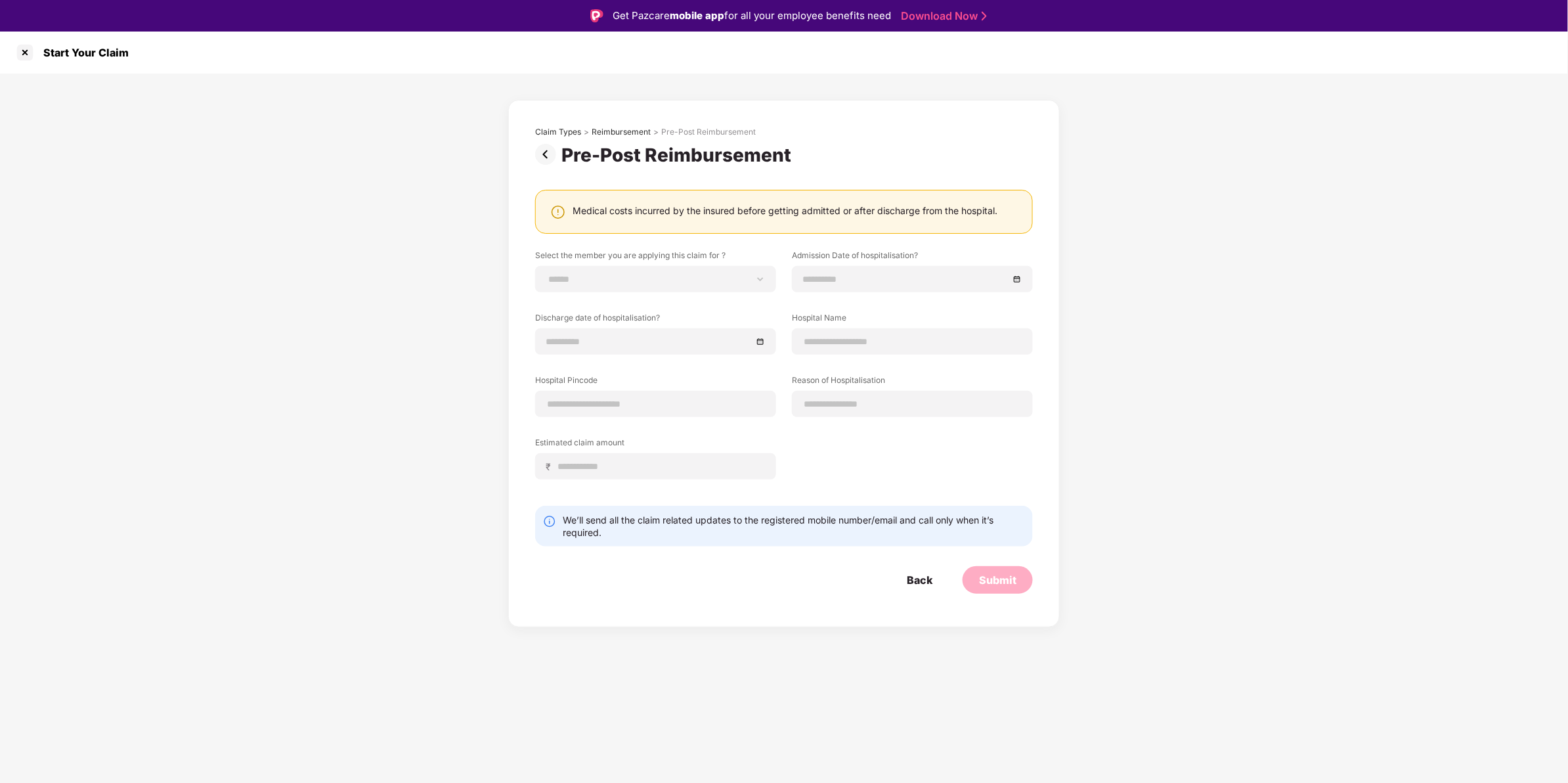
click at [539, 148] on img at bounding box center [548, 154] width 26 height 21
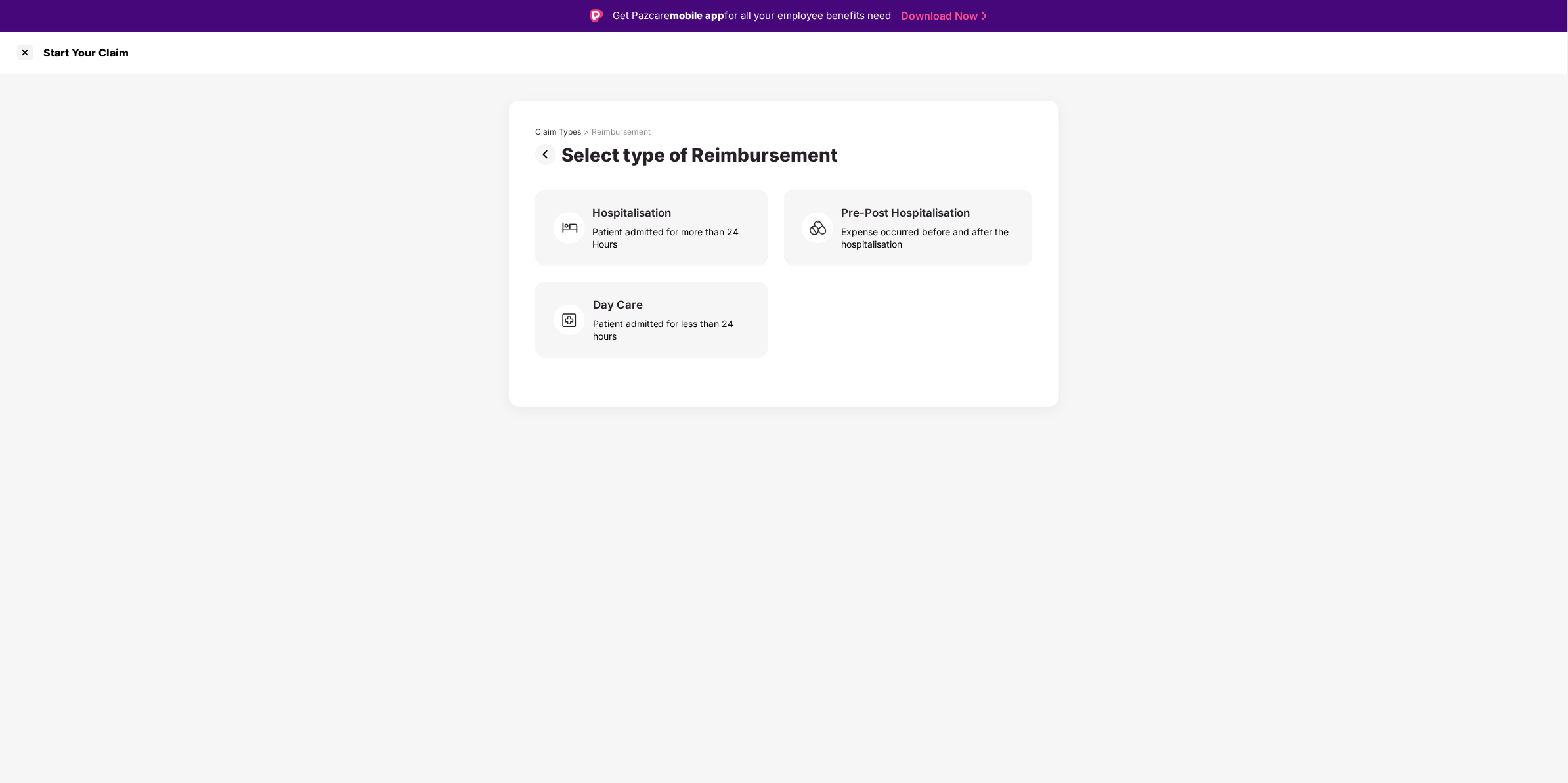
click at [539, 148] on img at bounding box center [548, 154] width 26 height 21
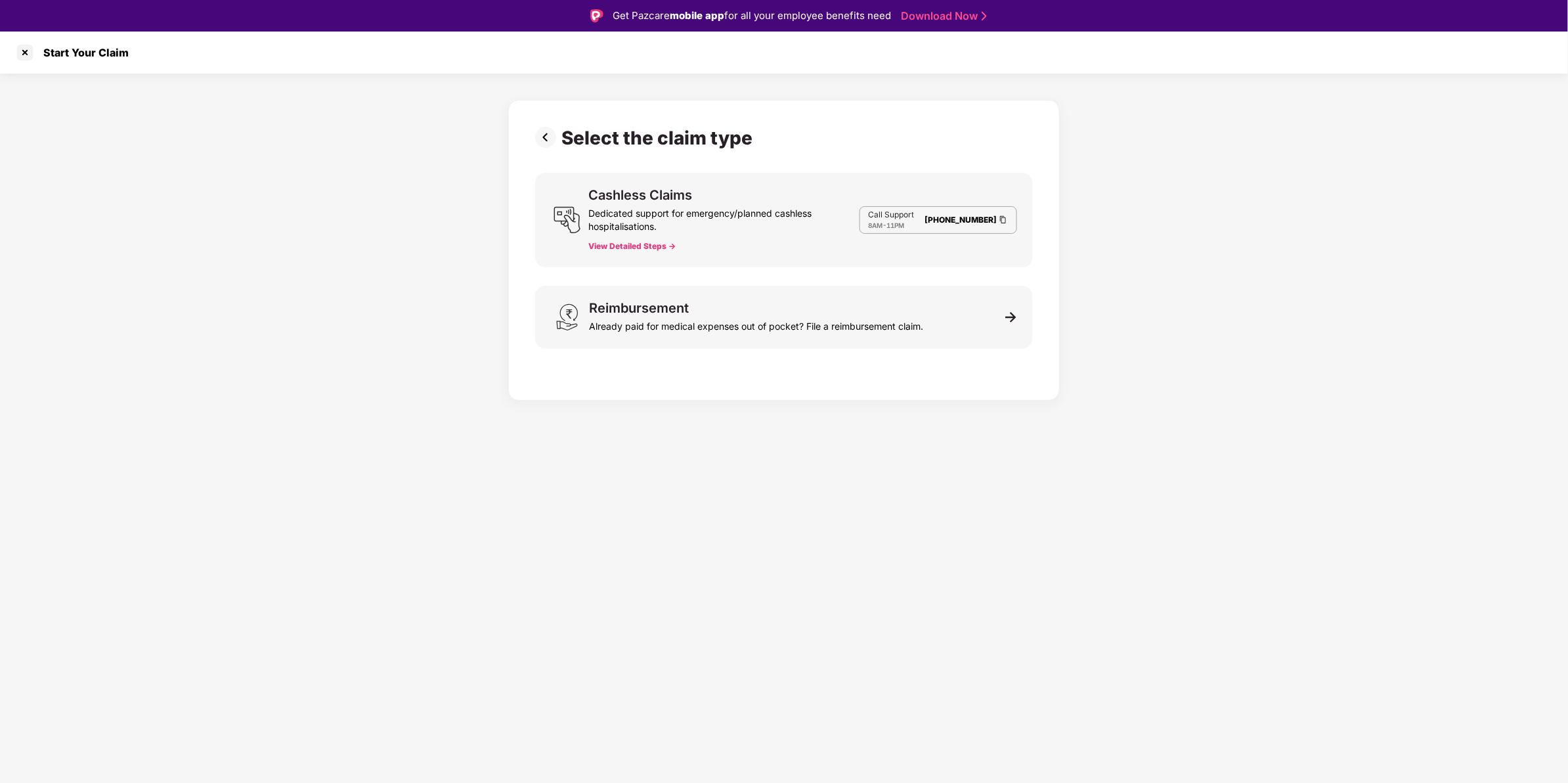
click at [559, 132] on img at bounding box center [548, 138] width 26 height 21
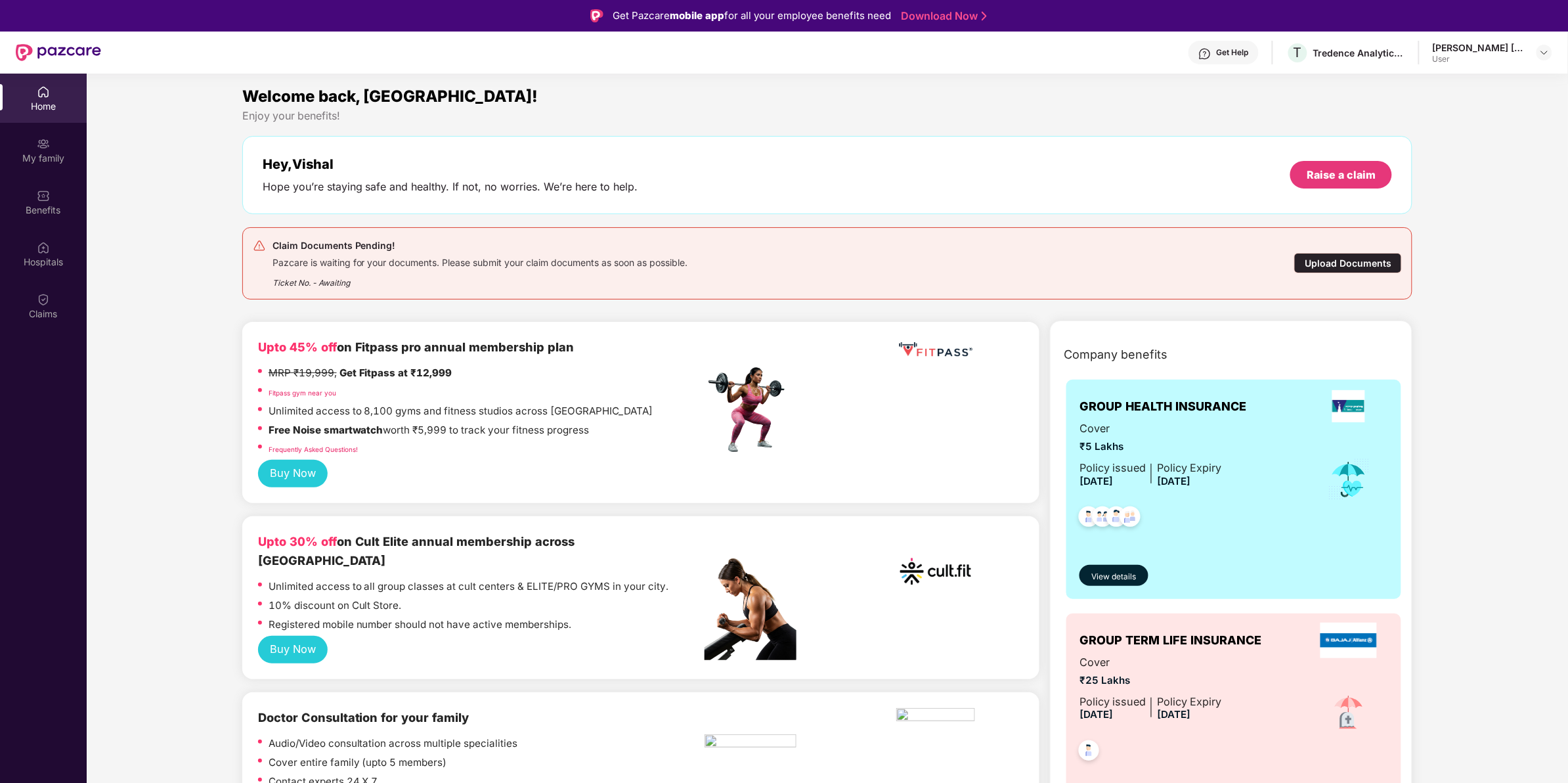
click at [1360, 265] on div "Upload Documents" at bounding box center [1348, 262] width 108 height 20
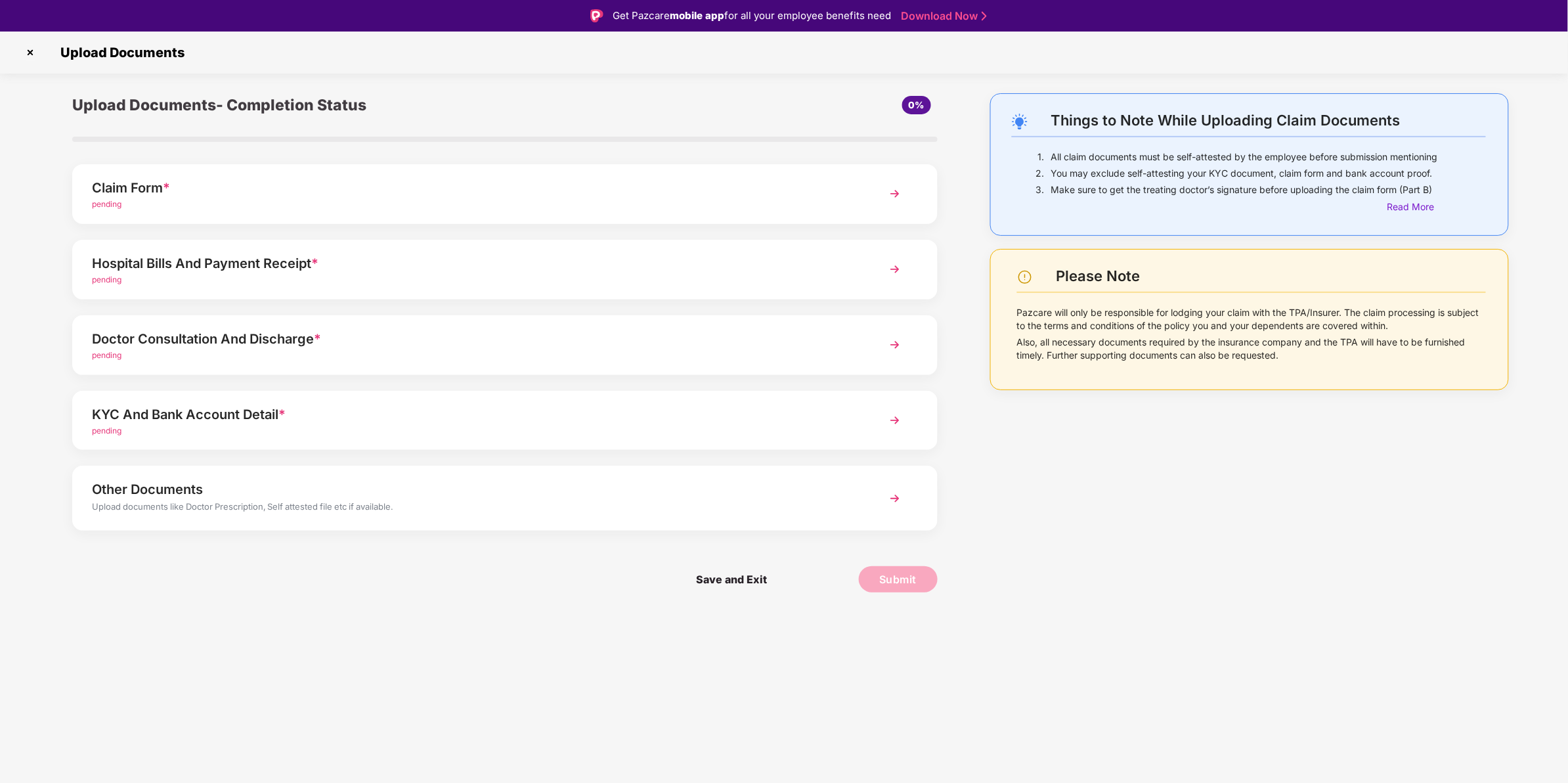
click at [222, 192] on div "Claim Form *" at bounding box center [471, 188] width 758 height 21
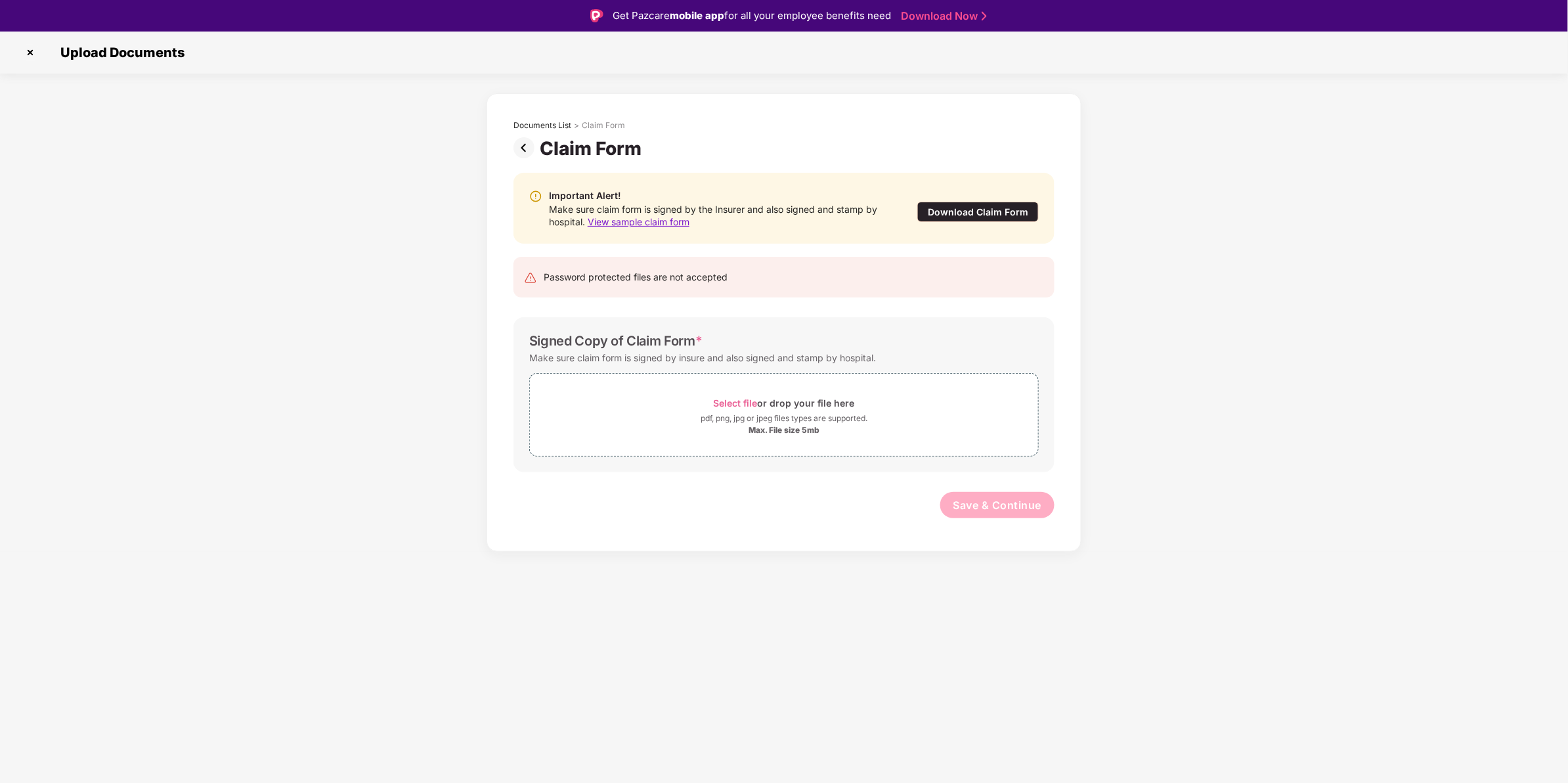
click at [519, 145] on img at bounding box center [527, 147] width 26 height 21
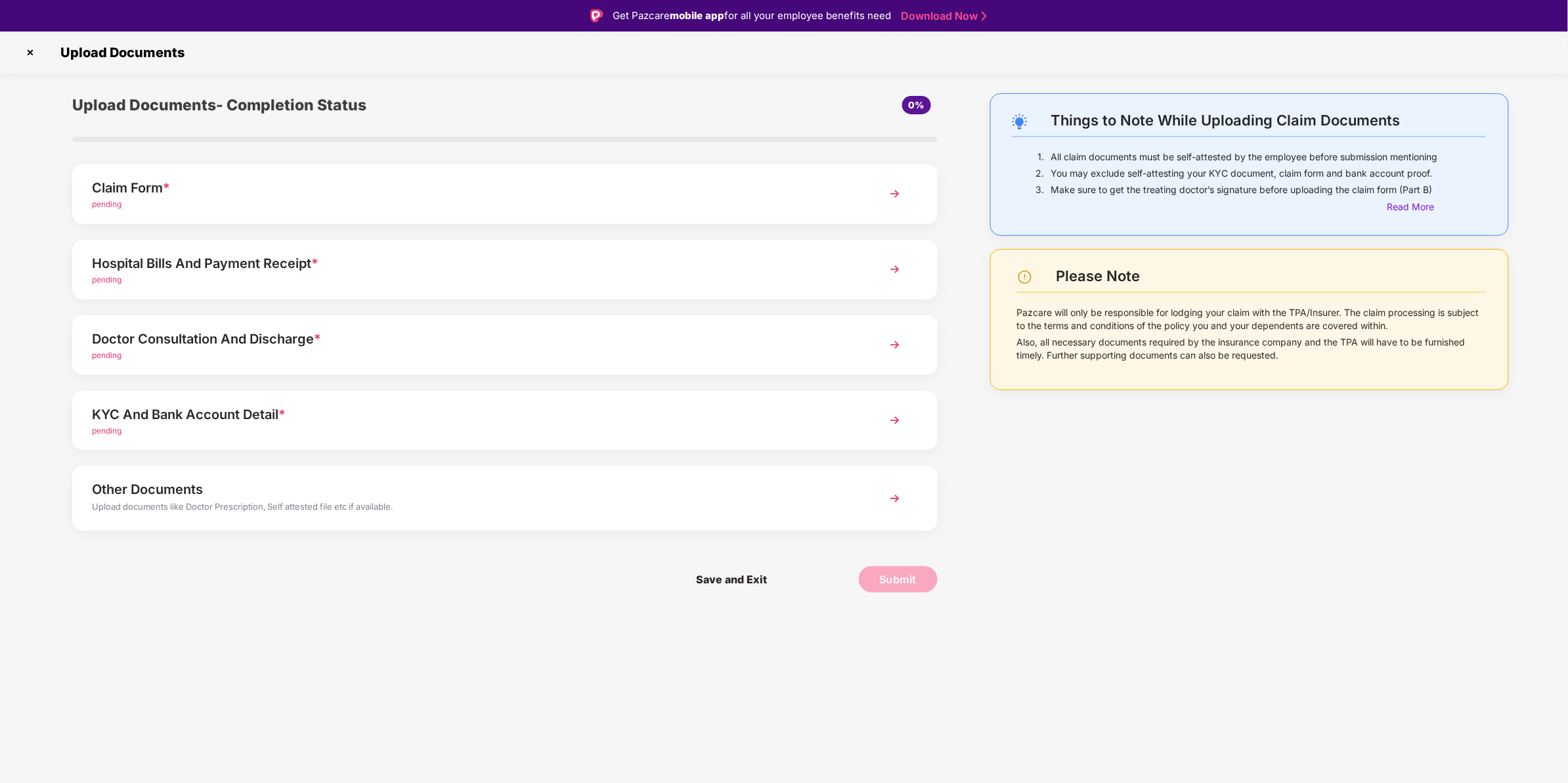
click at [382, 252] on div "Hospital Bills And Payment Receipt *" at bounding box center [471, 263] width 758 height 21
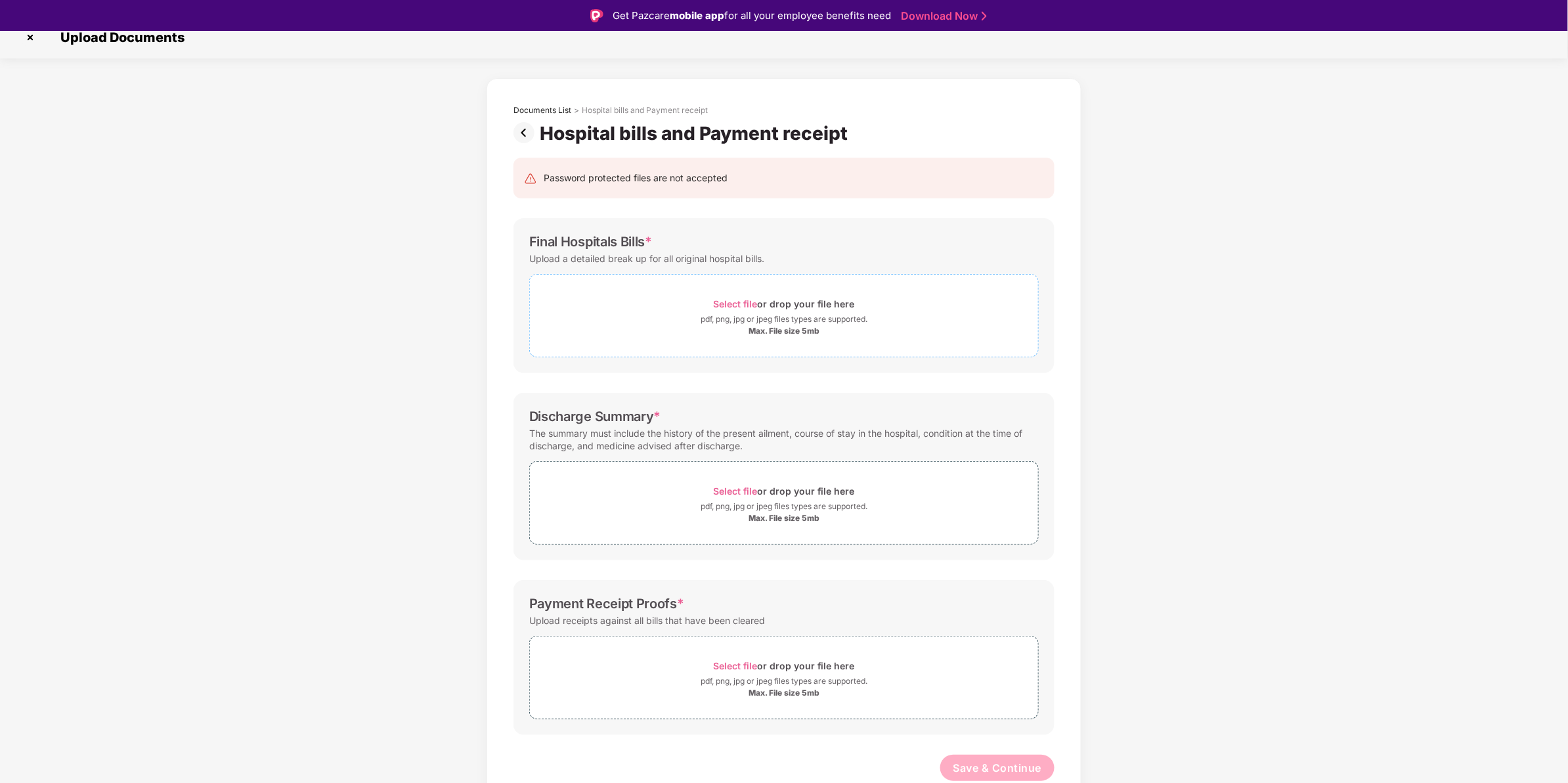
scroll to position [31, 0]
